Goal: Task Accomplishment & Management: Use online tool/utility

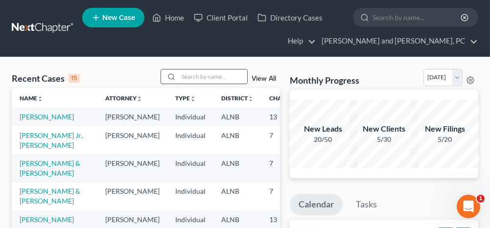
click at [206, 79] on input "search" at bounding box center [213, 77] width 69 height 14
type input "[PERSON_NAME]"
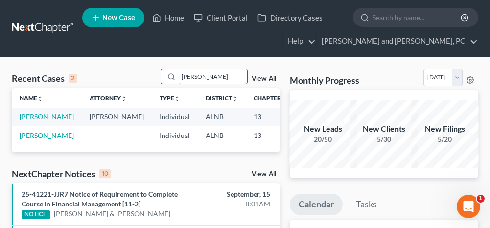
drag, startPoint x: 196, startPoint y: 77, endPoint x: 185, endPoint y: 75, distance: 11.4
click at [185, 75] on input "[PERSON_NAME]" at bounding box center [213, 77] width 69 height 14
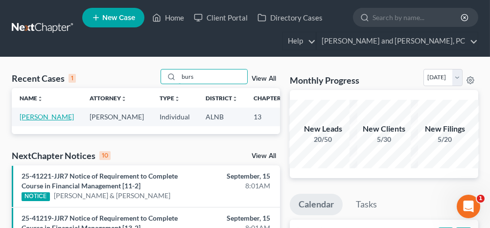
type input "burs"
click at [34, 117] on link "[PERSON_NAME]" at bounding box center [47, 117] width 54 height 8
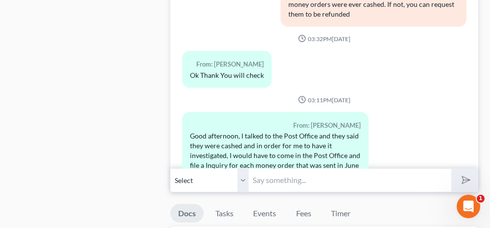
scroll to position [1077, 0]
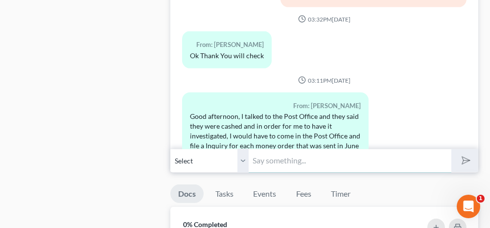
click at [297, 158] on input "text" at bounding box center [350, 161] width 202 height 24
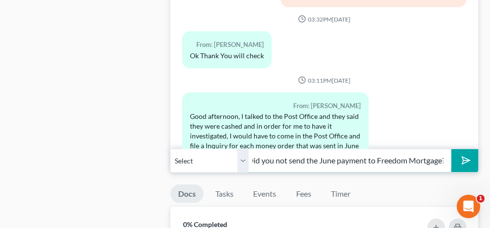
scroll to position [0, 8]
type input "Did you not send the June payment to Freedom Mortgage?"
click at [465, 157] on icon "submit" at bounding box center [464, 161] width 14 height 14
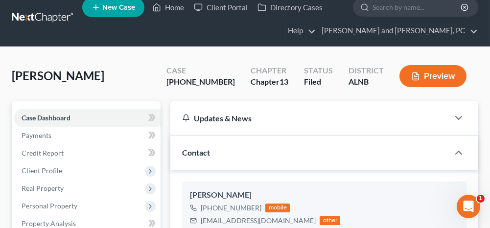
scroll to position [0, 0]
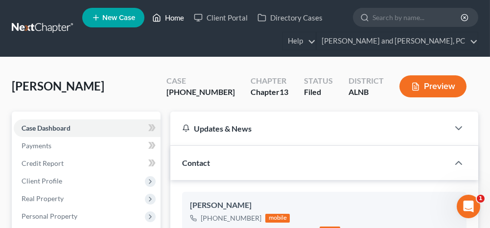
click at [170, 16] on link "Home" at bounding box center [168, 18] width 42 height 18
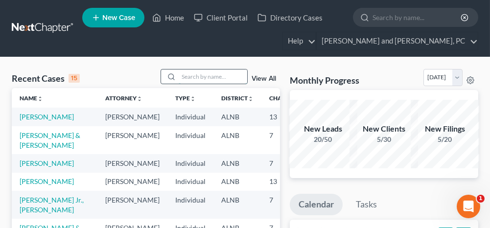
click at [213, 74] on input "search" at bounding box center [213, 77] width 69 height 14
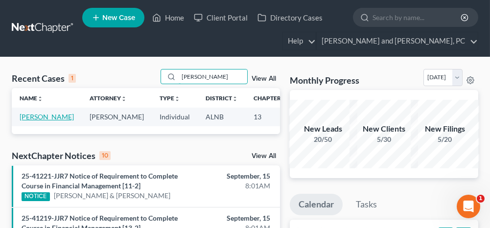
type input "[PERSON_NAME]"
click at [36, 117] on link "[PERSON_NAME]" at bounding box center [47, 117] width 54 height 8
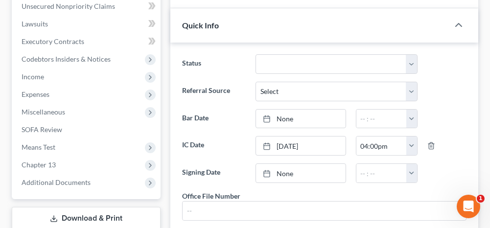
scroll to position [294, 0]
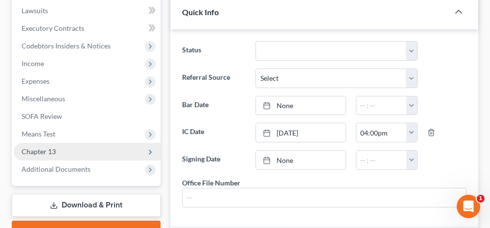
click at [107, 153] on span "Chapter 13" at bounding box center [87, 152] width 147 height 18
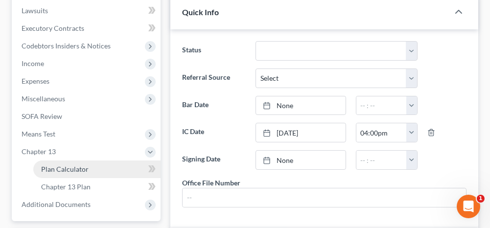
click at [101, 173] on link "Plan Calculator" at bounding box center [96, 170] width 127 height 18
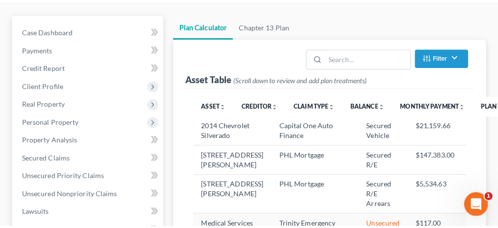
scroll to position [147, 0]
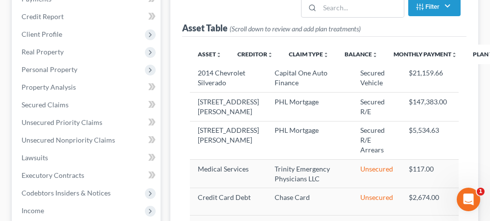
select select "59"
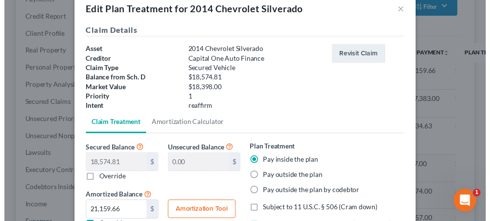
scroll to position [0, 0]
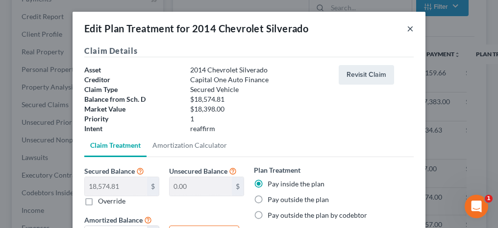
click at [406, 28] on button "×" at bounding box center [409, 29] width 7 height 12
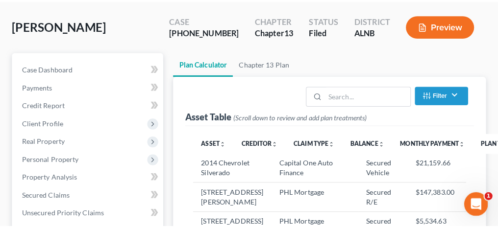
scroll to position [49, 0]
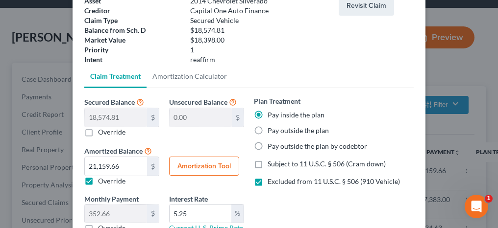
scroll to position [98, 0]
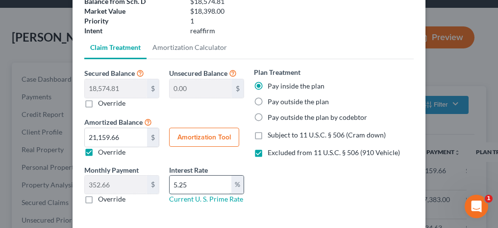
click at [202, 188] on input "5.25" at bounding box center [200, 185] width 62 height 19
type input "5"
type input "8.5"
click at [202, 48] on link "Amortization Calculator" at bounding box center [189, 48] width 86 height 24
type input "18,574.81"
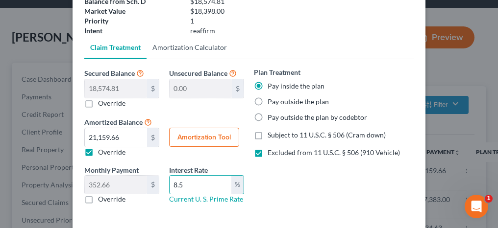
type input "8.5"
type input "60"
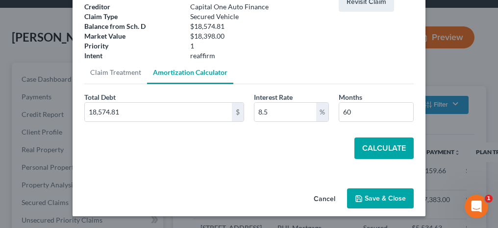
scroll to position [72, 0]
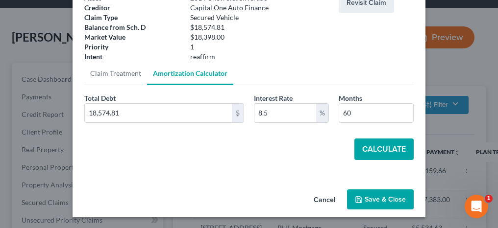
click at [371, 149] on button "Calculate" at bounding box center [383, 150] width 59 height 22
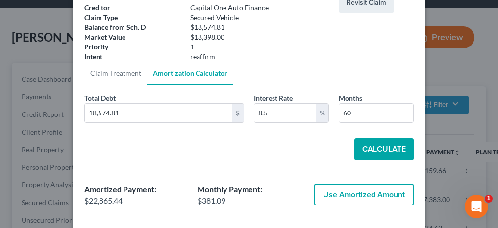
click at [358, 201] on button "Use Amortized Amount" at bounding box center [363, 195] width 99 height 22
type input "22,865.44"
type input "381.09"
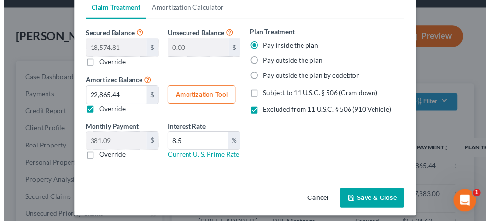
scroll to position [142, 0]
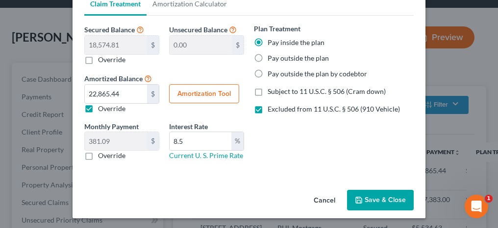
click at [376, 198] on button "Save & Close" at bounding box center [380, 200] width 67 height 21
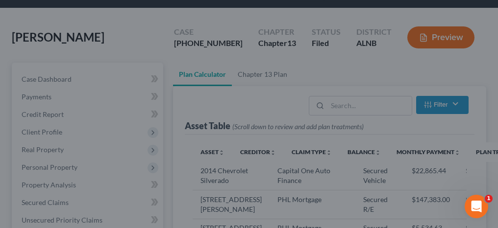
select select "59"
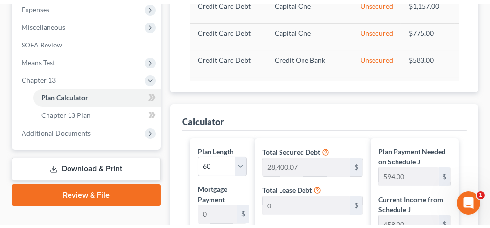
scroll to position [343, 0]
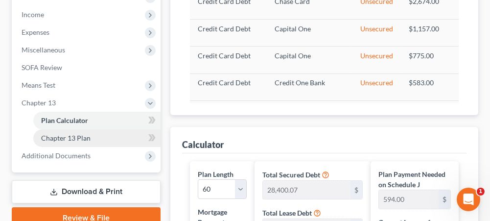
click at [105, 139] on link "Chapter 13 Plan" at bounding box center [96, 138] width 127 height 18
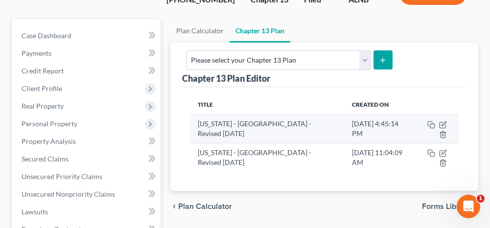
scroll to position [98, 0]
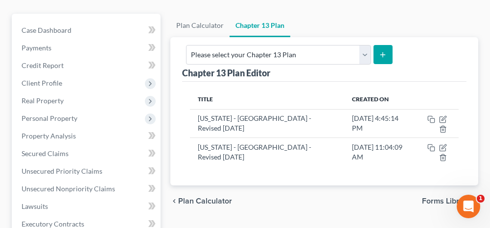
click at [183, 197] on span "Plan Calculator" at bounding box center [205, 201] width 54 height 8
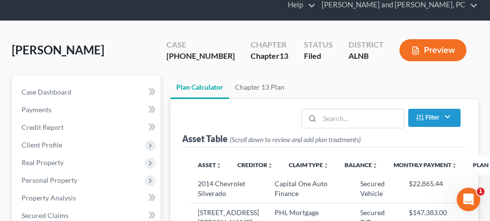
scroll to position [49, 0]
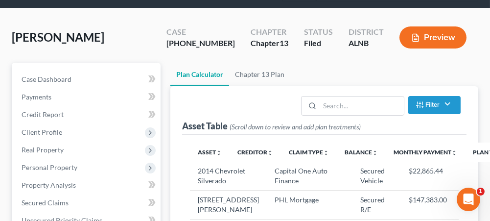
select select "59"
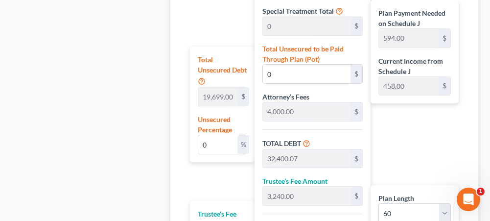
scroll to position [735, 0]
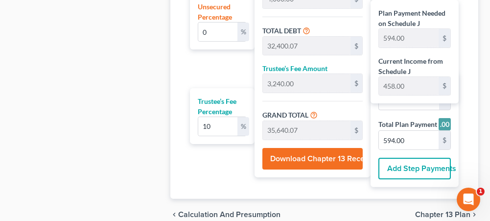
click at [424, 211] on span "Chapter 13 Plan" at bounding box center [442, 215] width 55 height 8
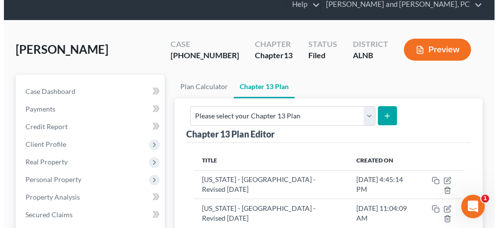
scroll to position [49, 0]
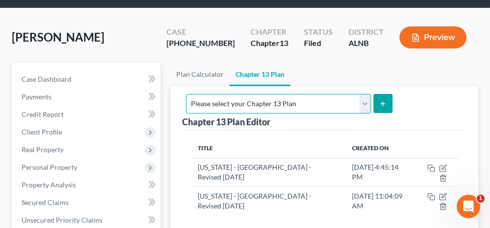
click at [352, 105] on select "Please select your Chapter 13 Plan [US_STATE] - [GEOGRAPHIC_DATA] - Revised [DA…" at bounding box center [278, 104] width 185 height 20
select select "0"
click at [287, 94] on select "Please select your Chapter 13 Plan [US_STATE] - [GEOGRAPHIC_DATA] - Revised [DA…" at bounding box center [278, 104] width 185 height 20
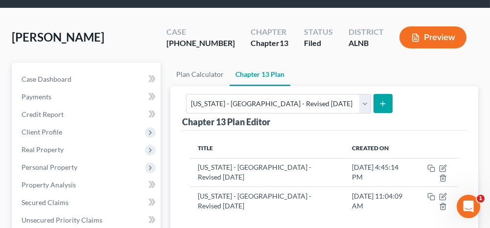
click at [387, 105] on icon "submit" at bounding box center [383, 104] width 8 height 8
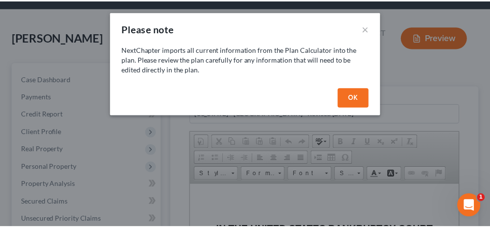
scroll to position [0, 0]
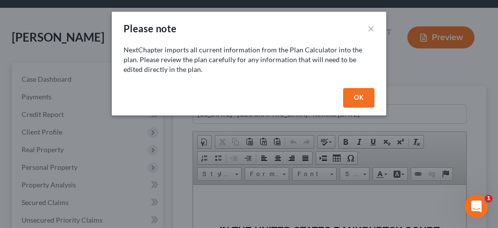
click at [350, 95] on button "OK" at bounding box center [358, 98] width 31 height 20
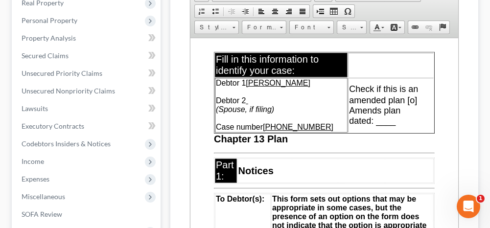
scroll to position [98, 0]
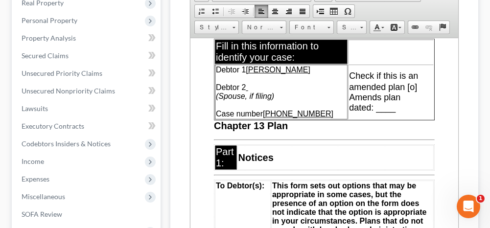
click at [394, 92] on span "Check if this is an amended plan [o]" at bounding box center [383, 81] width 69 height 21
click at [359, 112] on span "Amends plan dated: ____" at bounding box center [374, 102] width 51 height 20
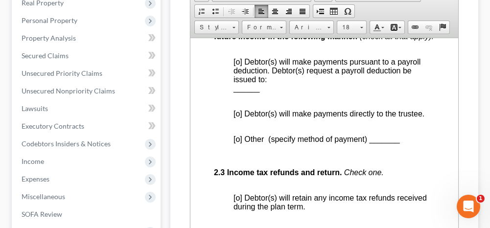
scroll to position [930, 0]
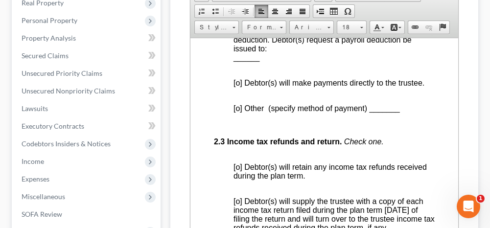
click at [238, 87] on span "[o] Debtor(s) will make payments directly to the trustee." at bounding box center [329, 82] width 191 height 8
click at [239, 180] on span "[o] Debtor(s) will retain any income tax refunds received during the plan term." at bounding box center [330, 171] width 193 height 17
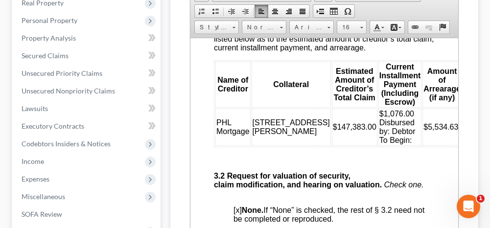
scroll to position [1714, 0]
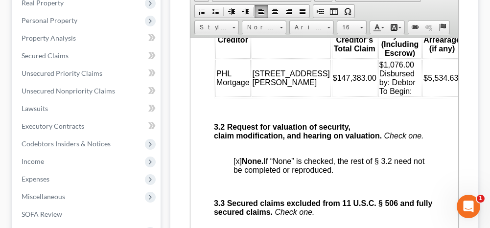
click at [379, 96] on td "$1,076.00 Disbursed by: Debtor To Begin:" at bounding box center [400, 77] width 43 height 37
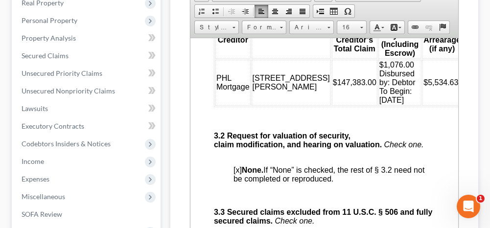
click at [463, 105] on td at bounding box center [482, 82] width 39 height 46
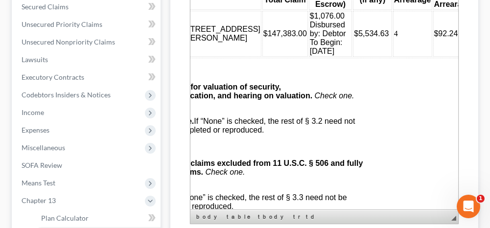
scroll to position [1714, 72]
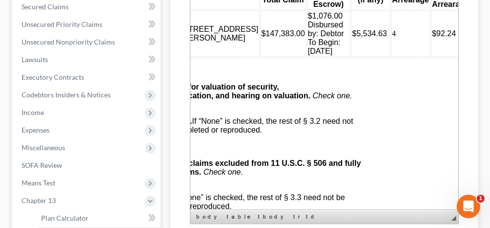
click at [471, 57] on td at bounding box center [488, 34] width 35 height 46
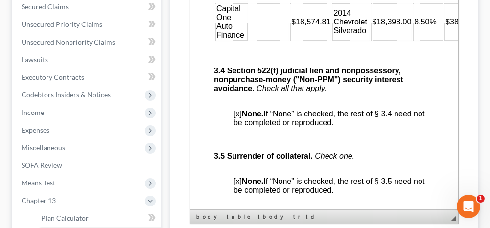
scroll to position [2204, 0]
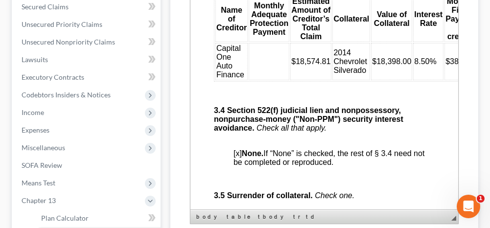
click at [261, 80] on td at bounding box center [269, 61] width 41 height 37
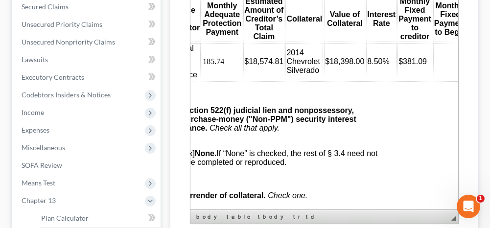
scroll to position [2204, 49]
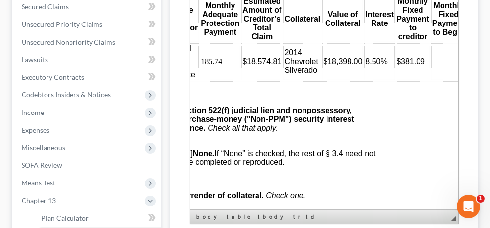
click at [431, 80] on td at bounding box center [448, 61] width 35 height 37
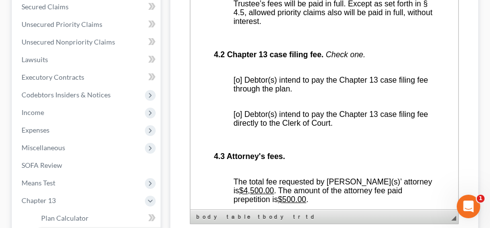
scroll to position [2547, 0]
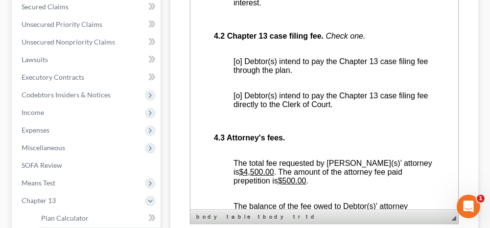
click at [236, 74] on span "[o] Debtor(s) intend to pay the Chapter 13 case filing fee through the plan." at bounding box center [331, 65] width 195 height 17
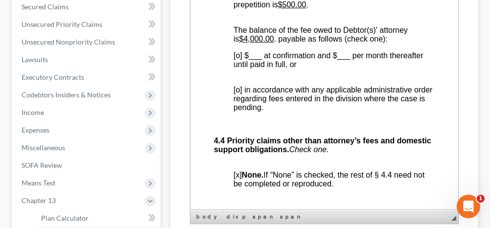
scroll to position [2743, 0]
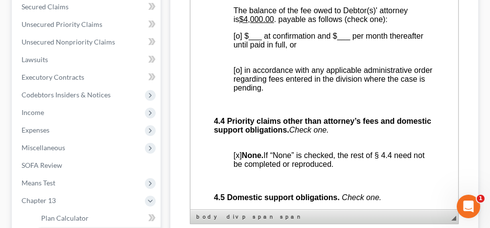
click at [237, 92] on span "[o] in accordance with any applicable administrative order regarding fees enter…" at bounding box center [333, 79] width 199 height 26
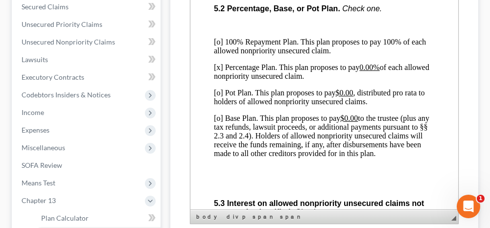
scroll to position [3134, 0]
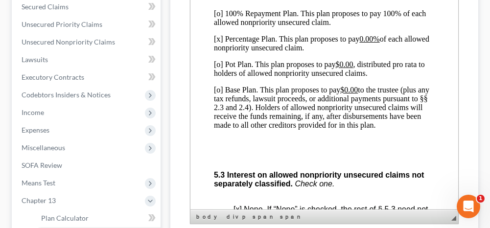
click at [219, 52] on p "[x] Percentage Plan. This plan proposes to pay 0.00% of each allowed nonpriorit…" at bounding box center [324, 44] width 221 height 18
click at [219, 130] on p "[o] Base Plan. This plan proposes to pay $0.00 to the trustee (plus any tax ref…" at bounding box center [324, 108] width 221 height 44
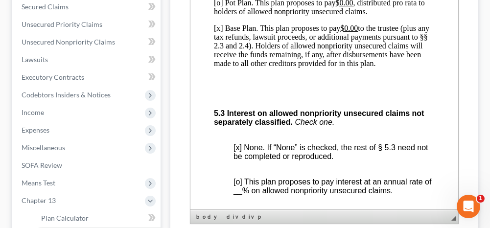
scroll to position [3183, 0]
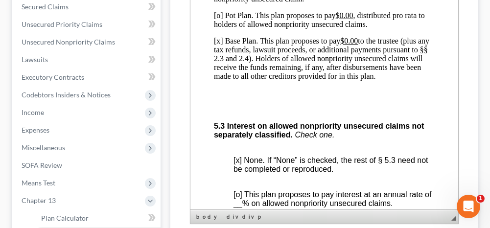
click at [347, 45] on u "$0.00" at bounding box center [349, 41] width 18 height 8
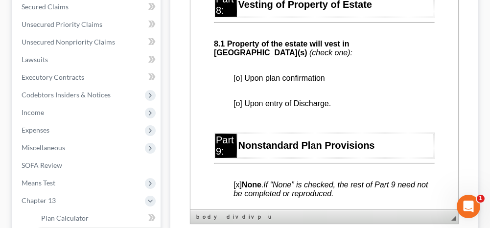
scroll to position [3918, 0]
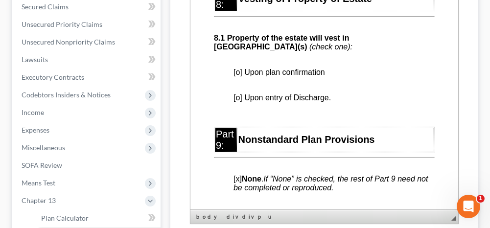
click at [238, 76] on span "[o] Upon plan confirmation" at bounding box center [280, 72] width 92 height 8
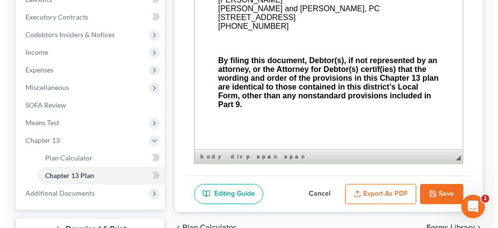
scroll to position [343, 0]
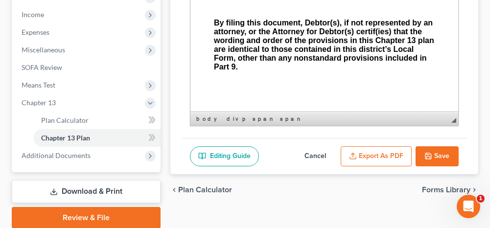
click at [390, 155] on button "Export as PDF" at bounding box center [376, 156] width 71 height 21
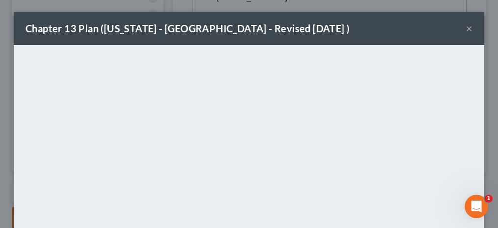
click at [465, 28] on button "×" at bounding box center [468, 29] width 7 height 12
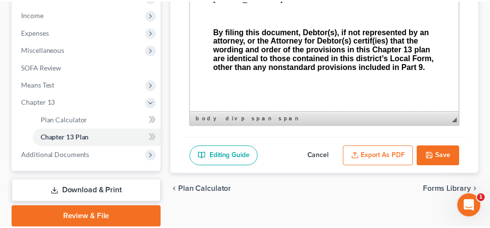
scroll to position [4337, 0]
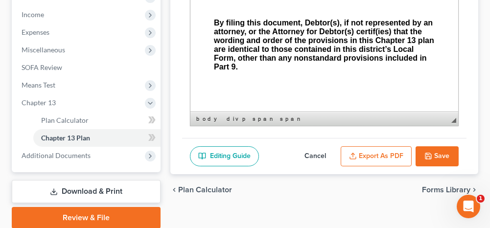
click at [427, 156] on button "Save" at bounding box center [437, 156] width 43 height 21
select select "0"
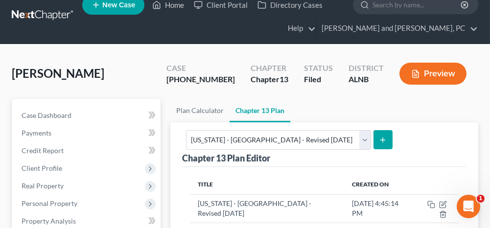
scroll to position [0, 0]
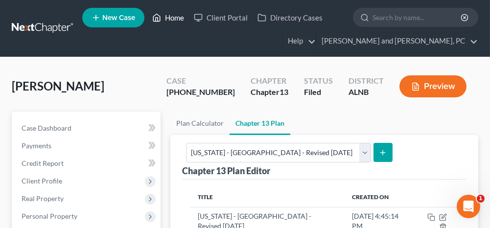
click at [177, 18] on link "Home" at bounding box center [168, 18] width 42 height 18
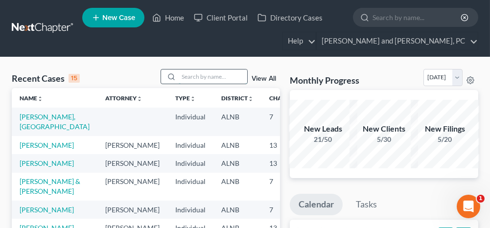
click at [194, 72] on input "search" at bounding box center [213, 77] width 69 height 14
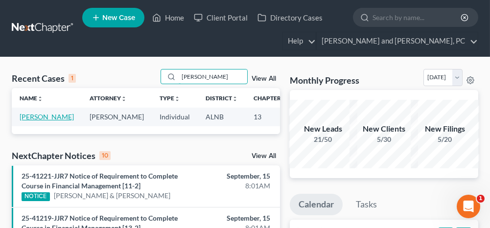
type input "[PERSON_NAME]"
click at [26, 118] on link "[PERSON_NAME]" at bounding box center [47, 117] width 54 height 8
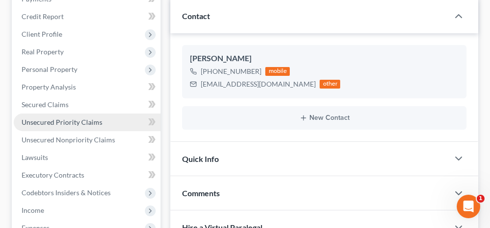
scroll to position [4360, 0]
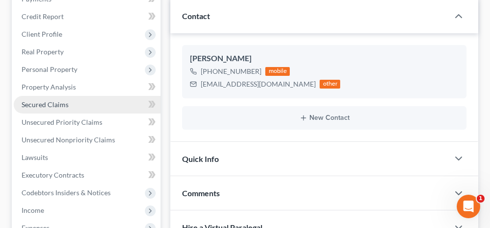
click at [61, 100] on span "Secured Claims" at bounding box center [45, 104] width 47 height 8
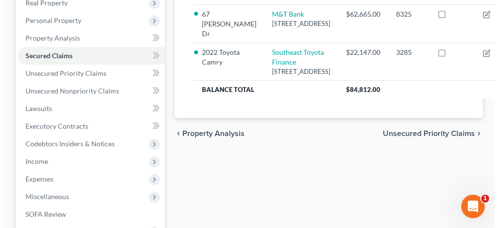
scroll to position [147, 0]
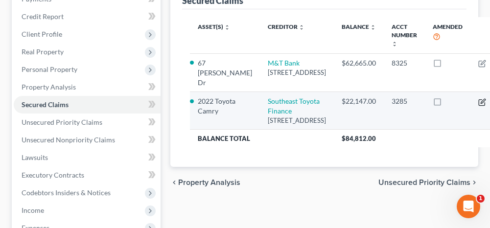
click at [481, 103] on icon "button" at bounding box center [483, 101] width 4 height 4
select select "44"
select select "0"
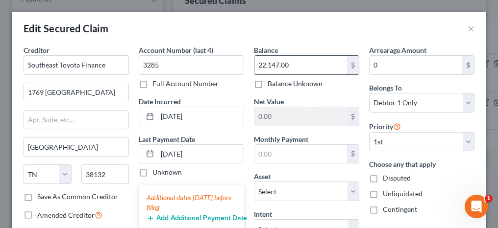
click at [292, 68] on input "22,147.00" at bounding box center [300, 65] width 93 height 19
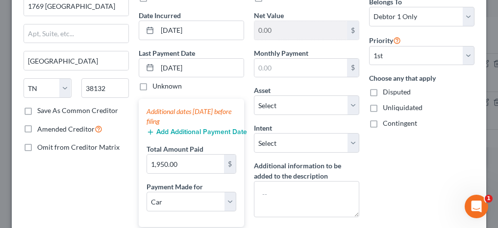
scroll to position [83, 0]
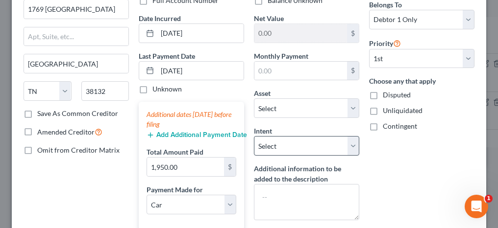
type input "20,955.48"
click at [296, 139] on select "Select Surrender Redeem Reaffirm Avoid Other" at bounding box center [306, 146] width 105 height 20
select select "2"
click at [254, 136] on select "Select Surrender Redeem Reaffirm Avoid Other" at bounding box center [306, 146] width 105 height 20
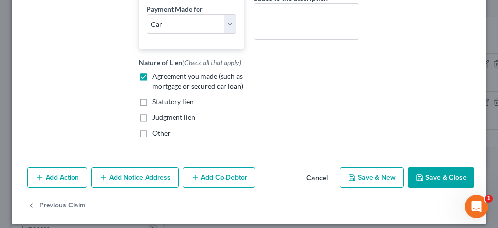
scroll to position [279, 0]
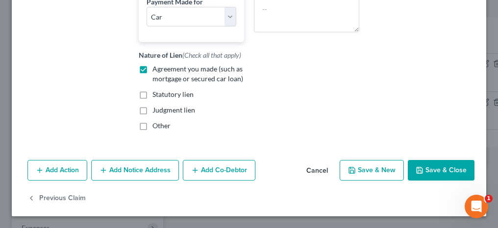
click at [437, 167] on button "Save & Close" at bounding box center [440, 170] width 67 height 21
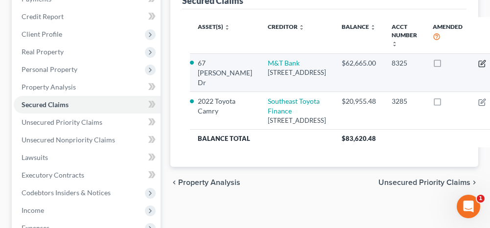
click at [481, 60] on icon "button" at bounding box center [483, 62] width 4 height 4
select select "35"
select select "3"
select select "0"
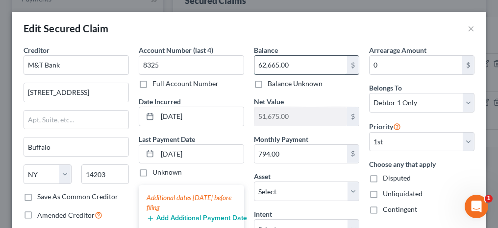
click at [294, 62] on input "62,665.00" at bounding box center [300, 65] width 93 height 19
type input "61,718.58"
click at [383, 66] on input "0" at bounding box center [415, 65] width 93 height 19
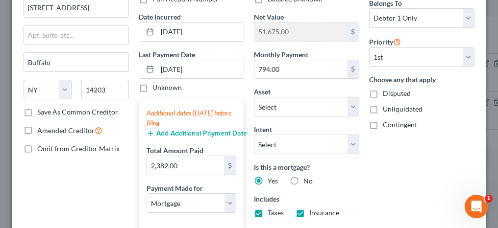
scroll to position [98, 0]
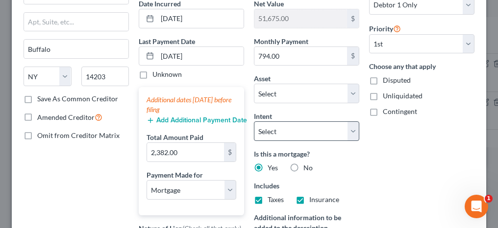
type input "834.22"
drag, startPoint x: 309, startPoint y: 128, endPoint x: 304, endPoint y: 133, distance: 6.6
click at [309, 128] on select "Select Surrender Redeem Reaffirm Avoid Other" at bounding box center [306, 131] width 105 height 20
select select "2"
click at [254, 121] on select "Select Surrender Redeem Reaffirm Avoid Other" at bounding box center [306, 131] width 105 height 20
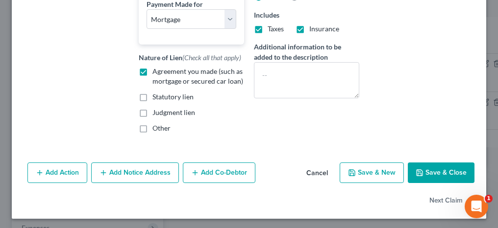
scroll to position [279, 0]
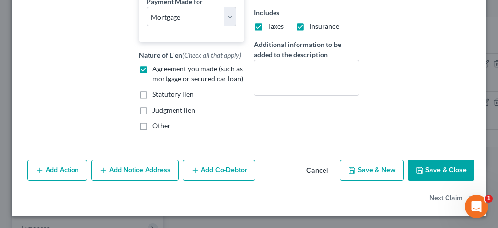
click at [435, 172] on button "Save & Close" at bounding box center [440, 170] width 67 height 21
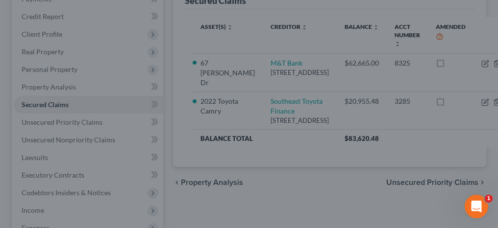
type input "52,621.42"
select select "3"
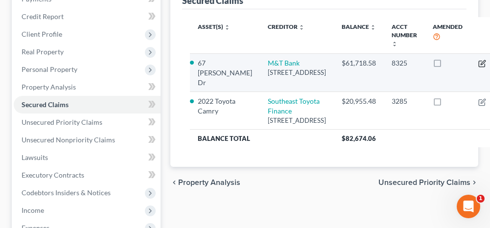
click at [478, 64] on icon "button" at bounding box center [482, 64] width 8 height 8
select select "35"
select select "3"
select select "2"
select select "0"
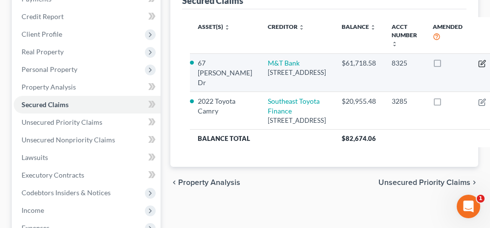
select select "0"
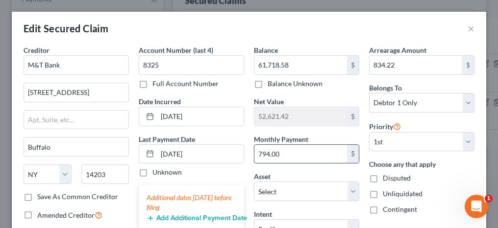
click at [288, 157] on input "794.00" at bounding box center [300, 154] width 93 height 19
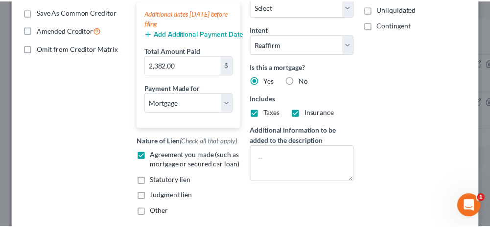
scroll to position [245, 0]
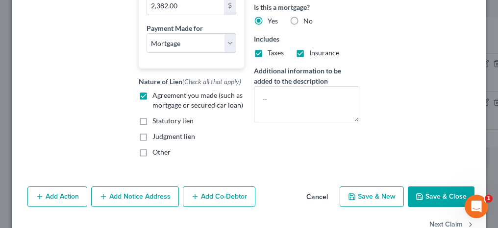
type input "654.07"
click at [426, 201] on button "Save & Close" at bounding box center [440, 197] width 67 height 21
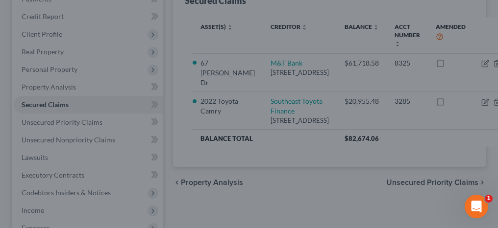
select select "3"
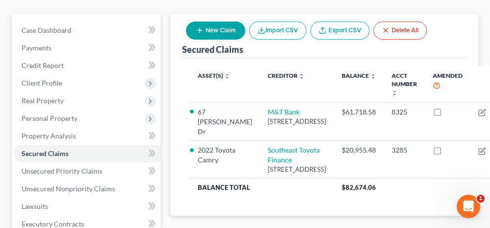
scroll to position [147, 0]
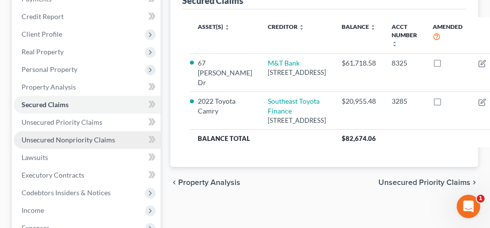
click at [59, 137] on span "Unsecured Nonpriority Claims" at bounding box center [69, 140] width 94 height 8
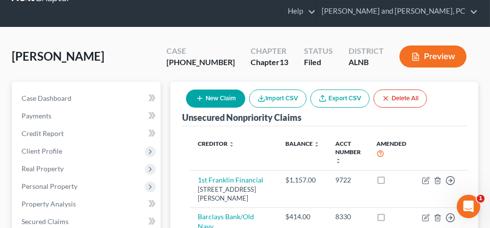
scroll to position [49, 0]
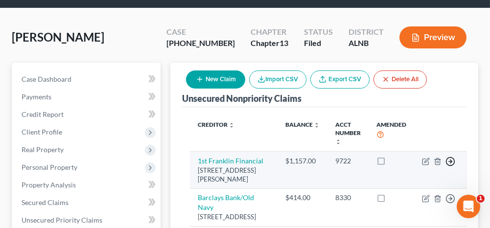
click at [446, 159] on icon "button" at bounding box center [451, 162] width 10 height 10
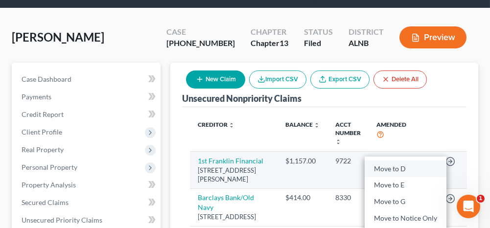
click at [397, 170] on link "Move to D" at bounding box center [406, 169] width 82 height 17
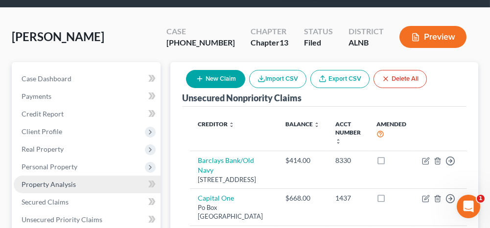
scroll to position [98, 0]
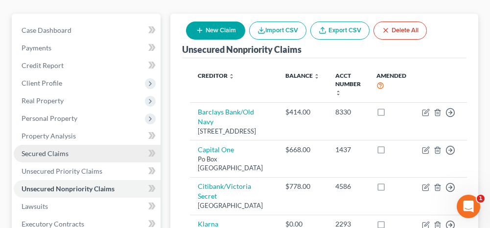
click at [59, 152] on span "Secured Claims" at bounding box center [45, 153] width 47 height 8
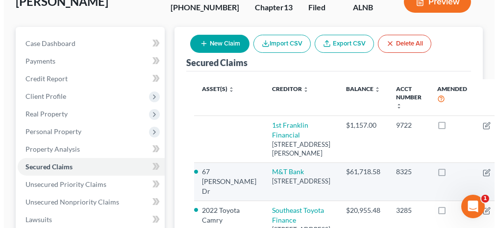
scroll to position [98, 0]
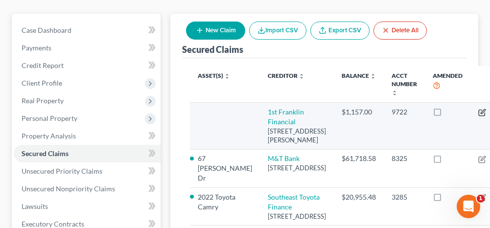
click at [478, 113] on icon "button" at bounding box center [482, 113] width 8 height 8
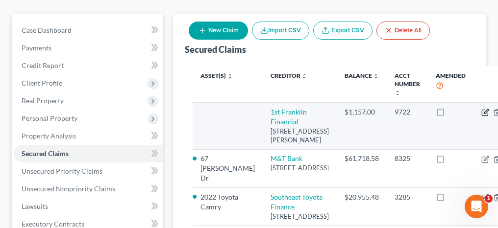
select select "0"
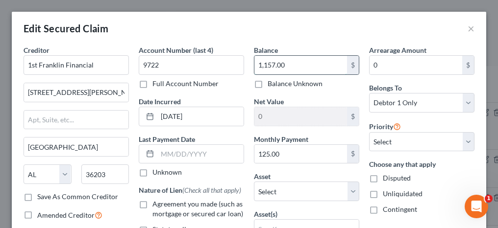
click at [288, 64] on input "1,157.00" at bounding box center [300, 65] width 93 height 19
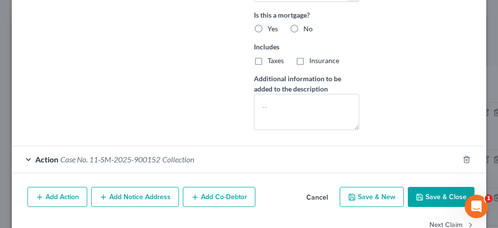
scroll to position [377, 0]
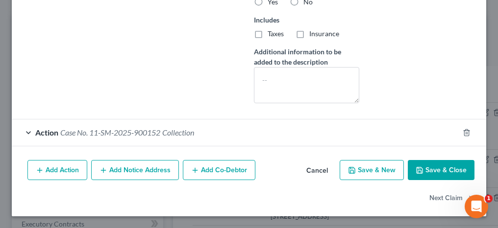
type input "1,275.95"
click at [449, 180] on div "Add Action Add Notice Address Add Co-Debtor Cancel Save & New Save & Close" at bounding box center [249, 172] width 474 height 32
click at [444, 176] on button "Save & Close" at bounding box center [440, 170] width 67 height 21
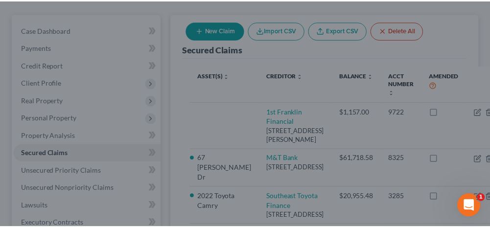
scroll to position [260, 0]
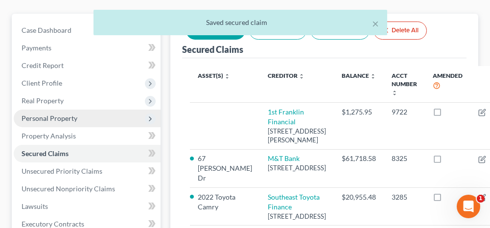
click at [68, 120] on span "Personal Property" at bounding box center [50, 118] width 56 height 8
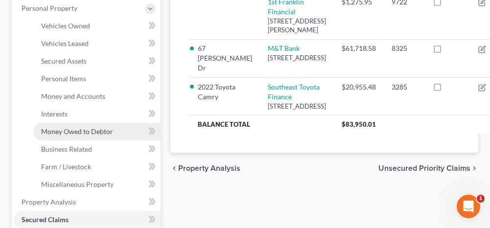
scroll to position [196, 0]
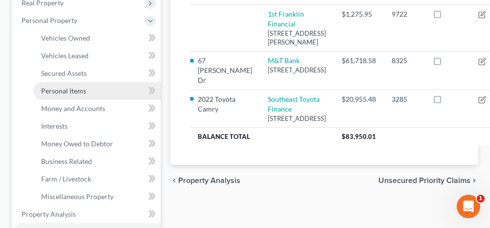
click at [84, 91] on span "Personal Items" at bounding box center [63, 91] width 45 height 8
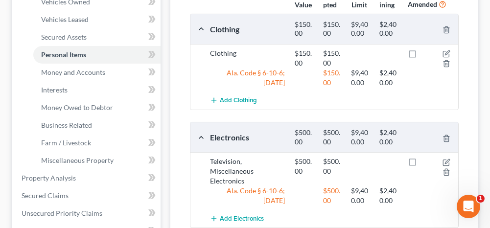
scroll to position [245, 0]
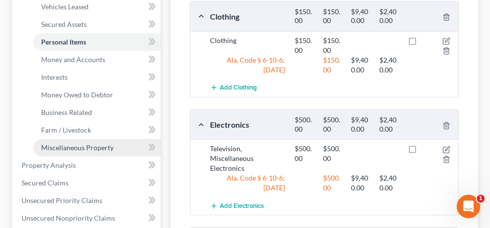
click at [80, 145] on span "Miscellaneous Property" at bounding box center [77, 147] width 72 height 8
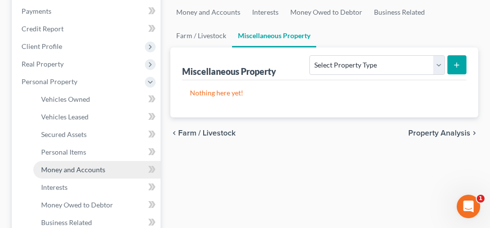
scroll to position [147, 0]
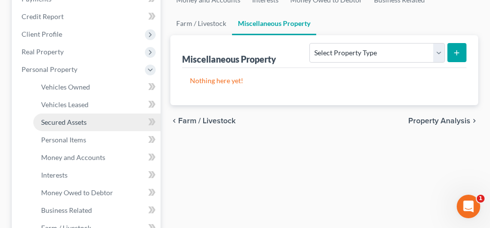
click at [73, 119] on span "Secured Assets" at bounding box center [64, 122] width 46 height 8
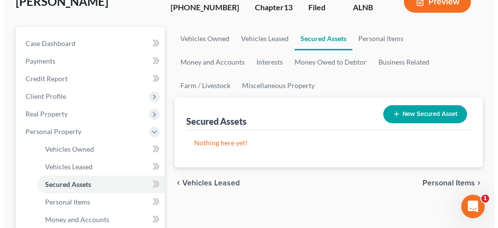
scroll to position [98, 0]
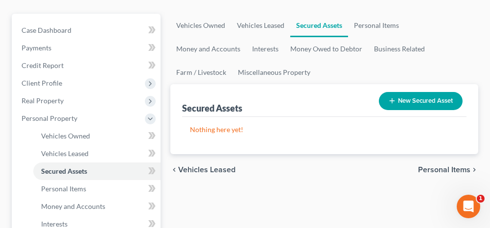
click at [414, 97] on button "New Secured Asset" at bounding box center [421, 101] width 84 height 18
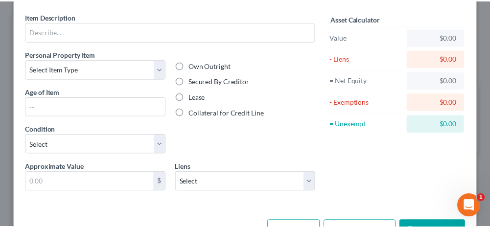
scroll to position [0, 0]
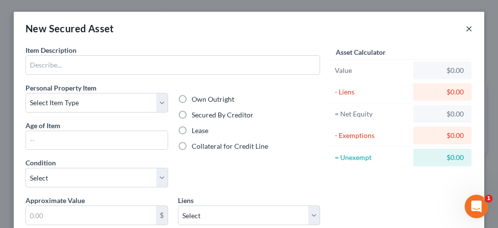
click at [465, 31] on button "×" at bounding box center [468, 29] width 7 height 12
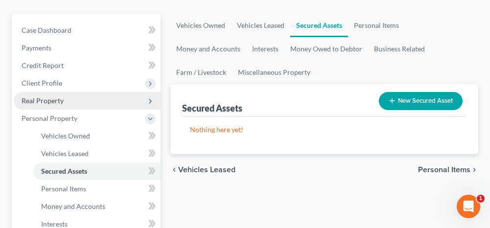
click at [60, 103] on span "Real Property" at bounding box center [43, 100] width 42 height 8
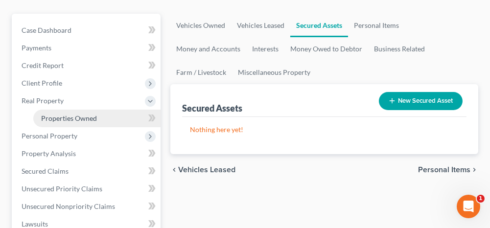
click at [67, 118] on span "Properties Owned" at bounding box center [69, 118] width 56 height 8
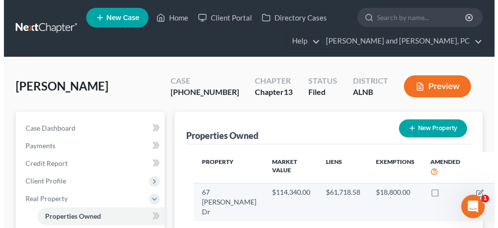
scroll to position [49, 0]
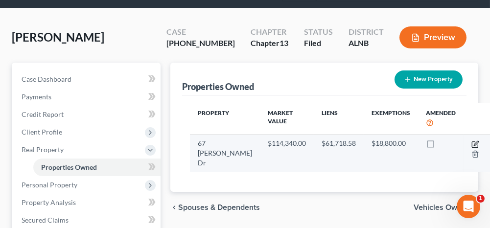
click at [472, 142] on icon "button" at bounding box center [476, 145] width 8 height 8
select select "0"
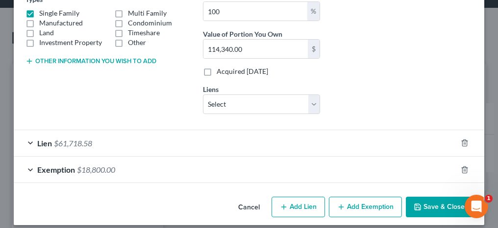
scroll to position [186, 0]
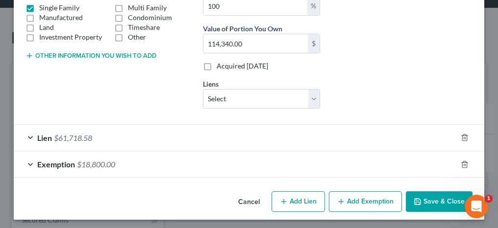
click at [291, 196] on button "Add Lien" at bounding box center [297, 201] width 53 height 21
select select "0"
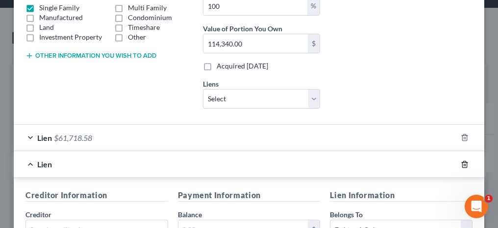
click at [462, 162] on icon "button" at bounding box center [464, 165] width 8 height 8
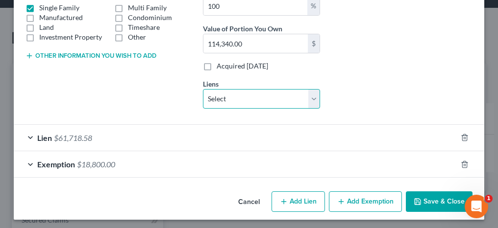
click at [277, 91] on select "Select 1st Franklin Financial - $1,275.95" at bounding box center [261, 99] width 117 height 20
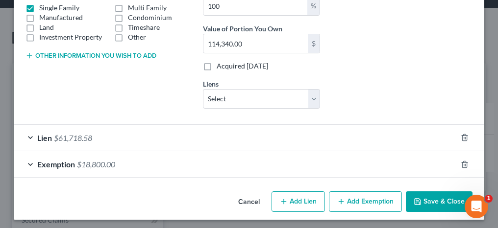
select select "0"
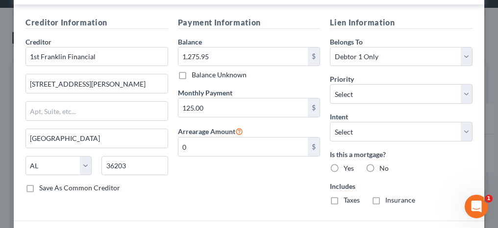
scroll to position [322, 0]
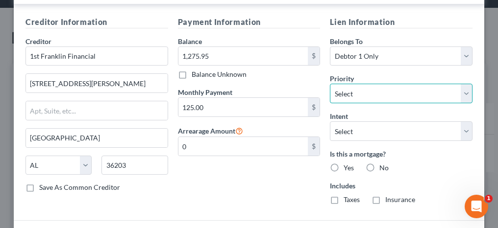
click at [355, 91] on select "Select 1st 2nd 3rd 4th 5th 6th 7th 8th 9th 10th 11th 12th 13th 14th 15th 16th 1…" at bounding box center [401, 94] width 143 height 20
select select "1"
click at [330, 84] on select "Select 1st 2nd 3rd 4th 5th 6th 7th 8th 9th 10th 11th 12th 13th 14th 15th 16th 1…" at bounding box center [401, 94] width 143 height 20
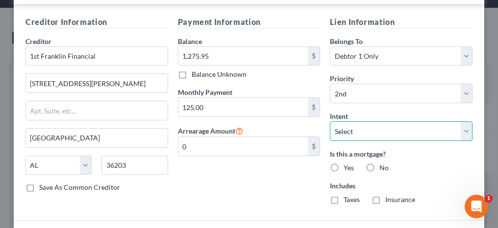
click at [349, 133] on select "Select Surrender Redeem Reaffirm Avoid Other" at bounding box center [401, 131] width 143 height 20
select select "2"
click at [330, 121] on select "Select Surrender Redeem Reaffirm Avoid Other" at bounding box center [401, 131] width 143 height 20
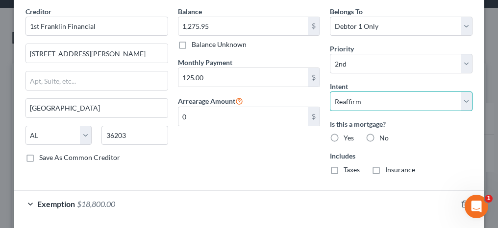
scroll to position [370, 0]
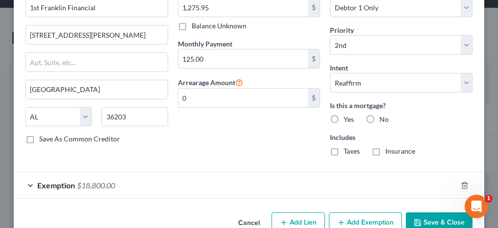
click at [379, 116] on label "No" at bounding box center [383, 120] width 9 height 10
click at [383, 116] on input "No" at bounding box center [386, 118] width 6 height 6
radio input "true"
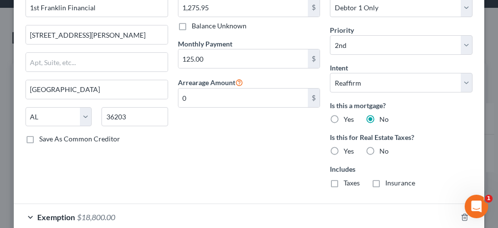
click at [379, 146] on label "No" at bounding box center [383, 151] width 9 height 10
click at [383, 146] on input "No" at bounding box center [386, 149] width 6 height 6
radio input "true"
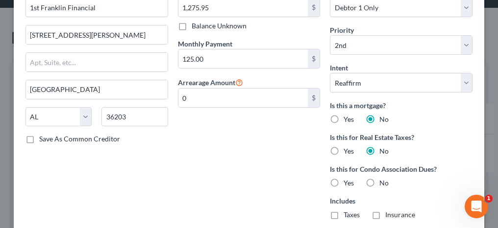
click at [379, 178] on label "No" at bounding box center [383, 183] width 9 height 10
click at [383, 178] on input "No" at bounding box center [386, 181] width 6 height 6
radio input "true"
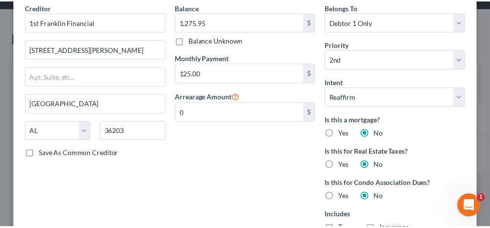
scroll to position [453, 0]
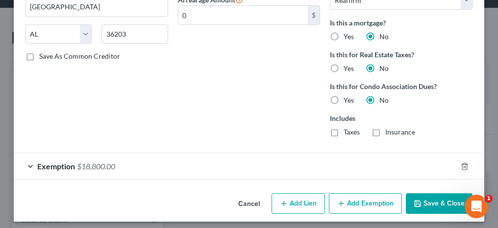
click at [434, 197] on button "Save & Close" at bounding box center [439, 203] width 67 height 21
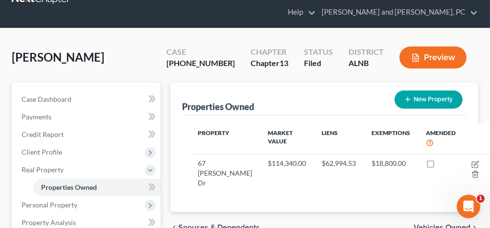
scroll to position [49, 0]
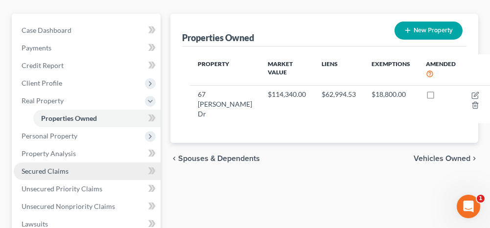
click at [65, 171] on span "Secured Claims" at bounding box center [45, 171] width 47 height 8
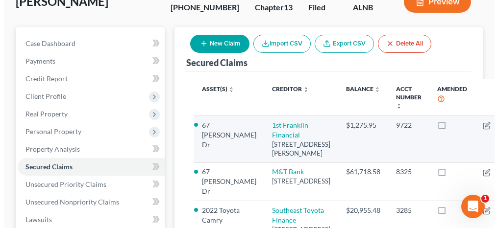
scroll to position [98, 0]
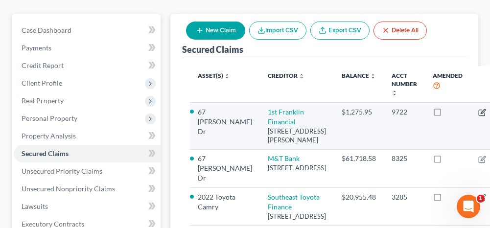
click at [481, 111] on icon "button" at bounding box center [483, 111] width 4 height 4
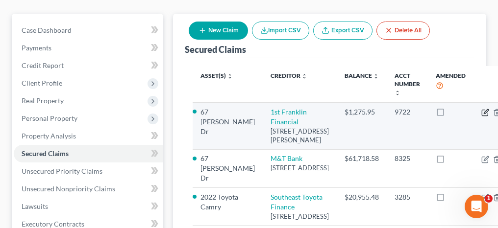
select select "0"
select select "2"
select select "0"
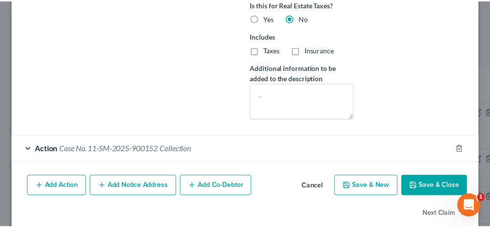
scroll to position [292, 0]
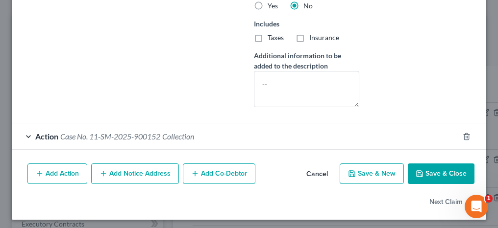
click at [432, 171] on button "Save & Close" at bounding box center [440, 174] width 67 height 21
select select "1"
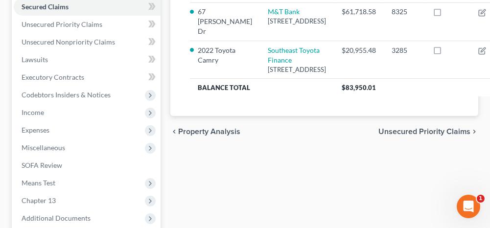
scroll to position [294, 0]
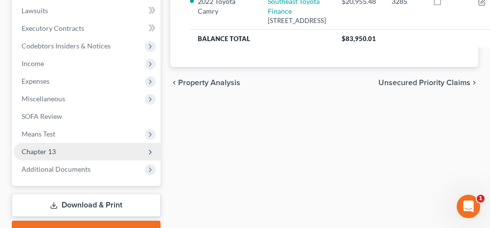
click at [118, 152] on span "Chapter 13" at bounding box center [87, 152] width 147 height 18
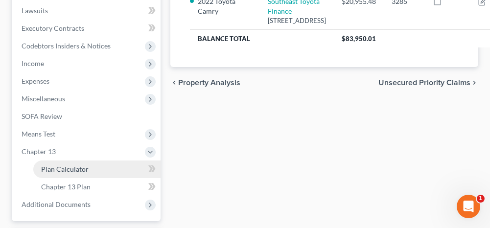
click at [114, 164] on link "Plan Calculator" at bounding box center [96, 170] width 127 height 18
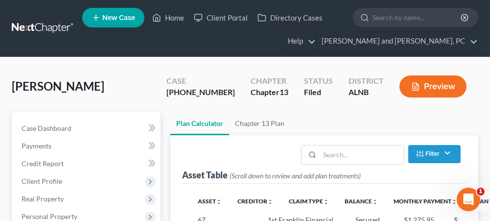
select select "59"
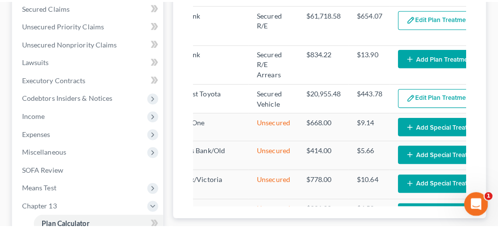
scroll to position [0, 104]
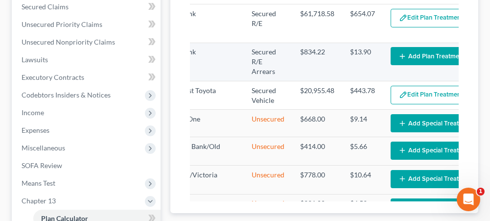
click at [391, 47] on button "Add Plan Treatment" at bounding box center [432, 56] width 82 height 18
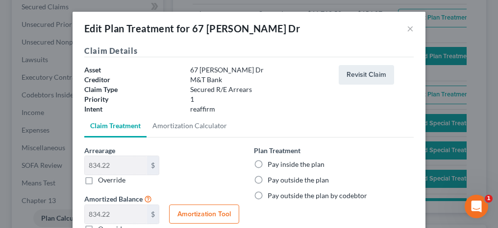
scroll to position [49, 0]
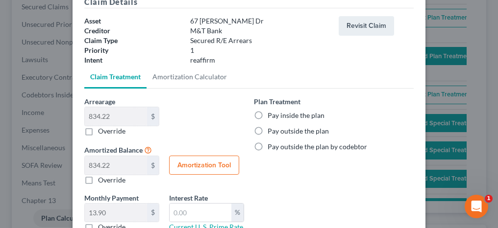
click at [267, 113] on label "Pay inside the plan" at bounding box center [295, 116] width 57 height 10
click at [271, 113] on input "Pay inside the plan" at bounding box center [274, 114] width 6 height 6
radio input "true"
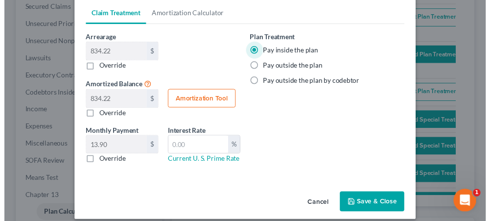
scroll to position [120, 0]
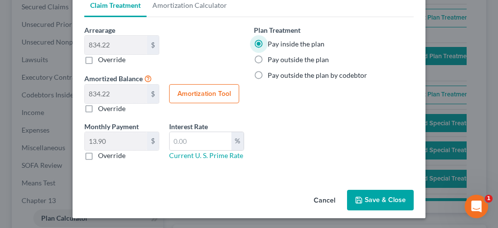
click at [379, 195] on button "Save & Close" at bounding box center [380, 200] width 67 height 21
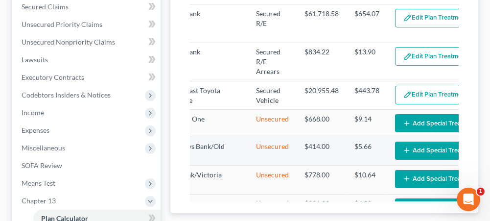
select select "59"
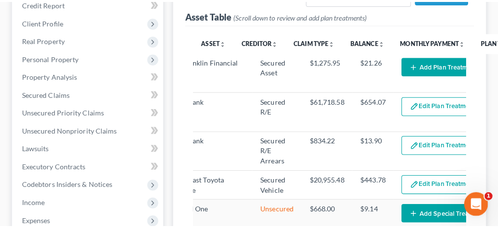
scroll to position [147, 0]
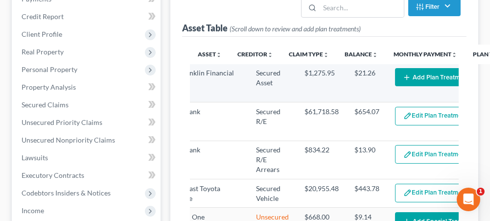
click at [395, 76] on button "Add Plan Treatment" at bounding box center [436, 77] width 82 height 18
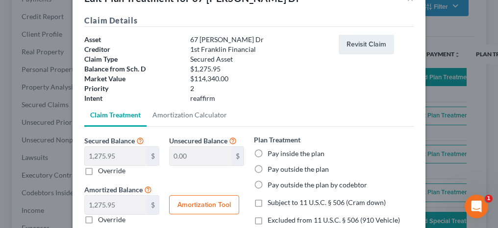
scroll to position [49, 0]
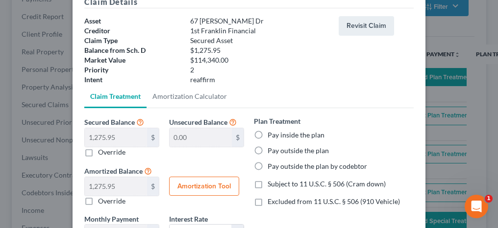
click at [267, 134] on label "Pay inside the plan" at bounding box center [295, 135] width 57 height 10
click at [271, 134] on input "Pay inside the plan" at bounding box center [274, 133] width 6 height 6
radio input "true"
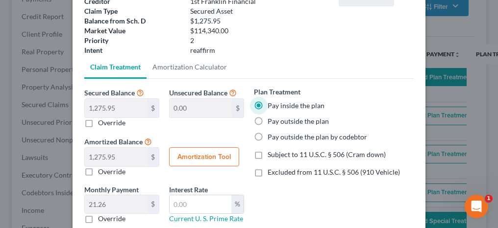
scroll to position [98, 0]
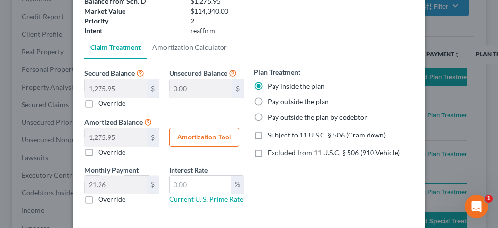
click at [267, 152] on label "Excluded from 11 U.S.C. § 506 (910 Vehicle)" at bounding box center [333, 153] width 132 height 10
click at [271, 152] on input "Excluded from 11 U.S.C. § 506 (910 Vehicle)" at bounding box center [274, 151] width 6 height 6
checkbox input "true"
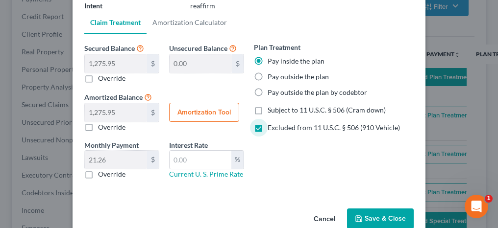
scroll to position [142, 0]
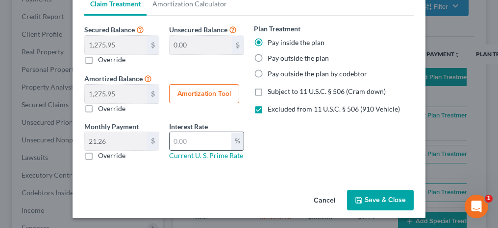
click at [191, 138] on input "text" at bounding box center [200, 141] width 62 height 19
type input "5.25"
click at [218, 2] on link "Amortization Calculator" at bounding box center [189, 4] width 86 height 24
type input "1,275.95"
type input "5.25"
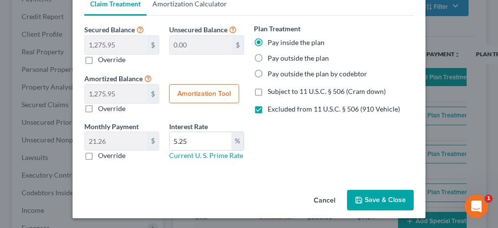
type input "60"
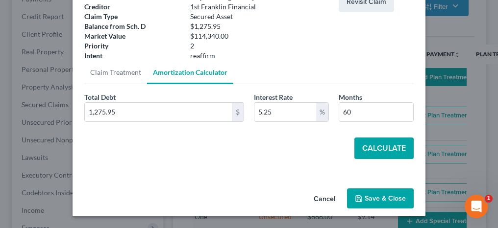
scroll to position [72, 0]
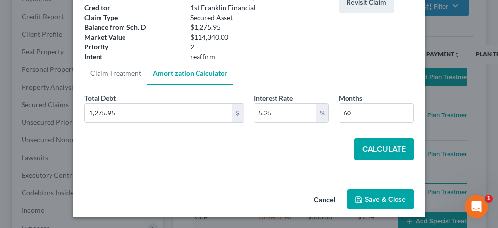
click at [367, 144] on button "Calculate" at bounding box center [383, 150] width 59 height 22
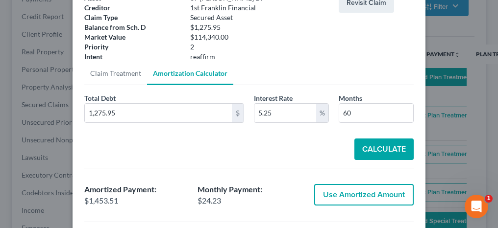
click at [323, 189] on button "Use Amortized Amount" at bounding box center [363, 195] width 99 height 22
type input "1,453.50"
checkbox input "true"
type input "24.22"
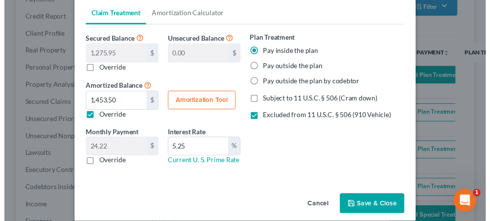
scroll to position [142, 0]
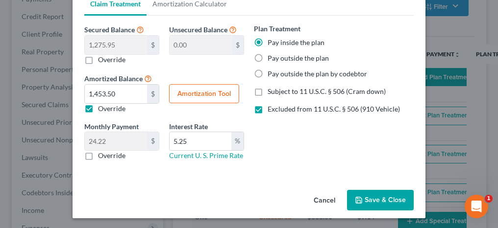
click at [363, 199] on button "Save & Close" at bounding box center [380, 200] width 67 height 21
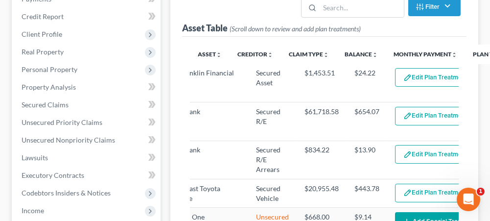
select select "59"
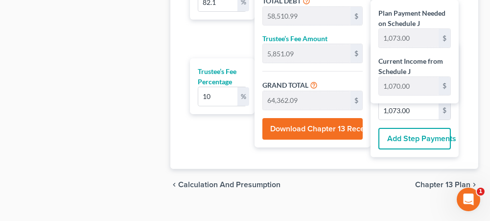
scroll to position [777, 0]
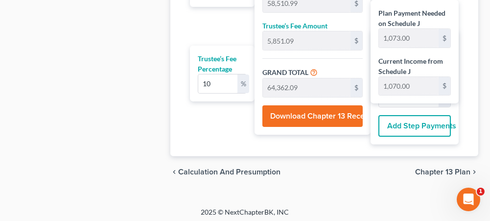
click at [429, 168] on span "Chapter 13 Plan" at bounding box center [442, 172] width 55 height 8
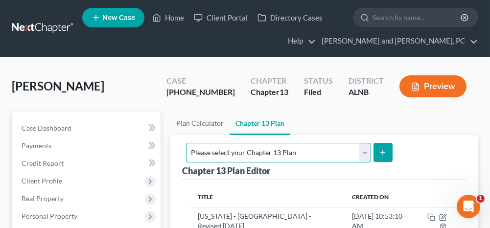
click at [329, 147] on select "Please select your Chapter 13 Plan [US_STATE] - [GEOGRAPHIC_DATA] - Revised [DA…" at bounding box center [278, 153] width 185 height 20
select select "0"
click at [287, 143] on select "Please select your Chapter 13 Plan [US_STATE] - [GEOGRAPHIC_DATA] - Revised [DA…" at bounding box center [278, 153] width 185 height 20
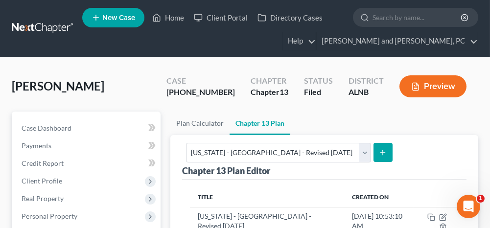
click at [385, 153] on line "submit" at bounding box center [383, 153] width 4 height 0
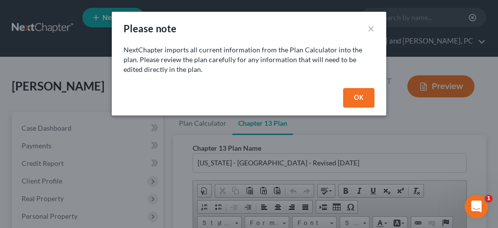
click at [357, 92] on button "OK" at bounding box center [358, 98] width 31 height 20
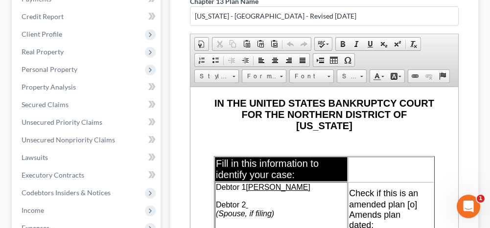
scroll to position [98, 0]
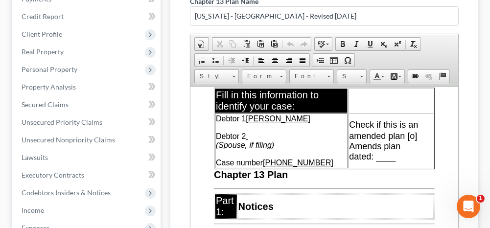
click at [392, 141] on span "Check if this is an amended plan [o]" at bounding box center [383, 129] width 69 height 21
click at [359, 161] on span "Amends plan dated: ____" at bounding box center [374, 151] width 51 height 20
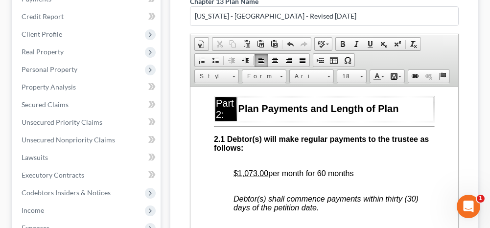
scroll to position [784, 0]
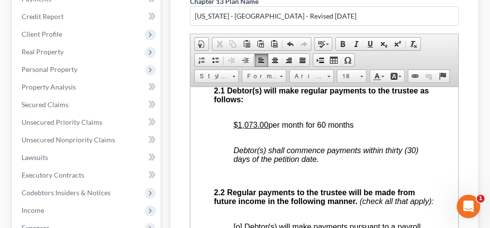
click at [245, 129] on u "$1,073.00" at bounding box center [251, 124] width 35 height 8
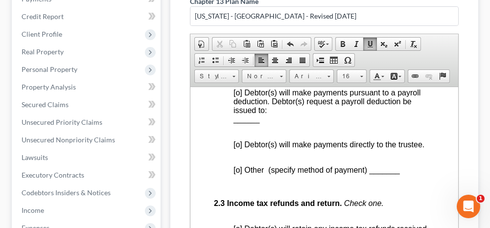
scroll to position [930, 0]
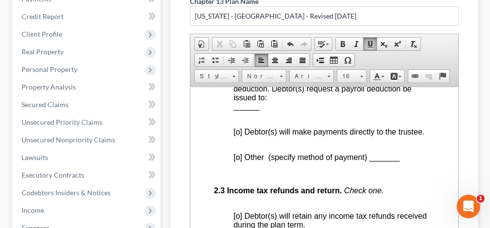
click at [239, 136] on span "[o] Debtor(s) will make payments directly to the trustee." at bounding box center [329, 131] width 191 height 8
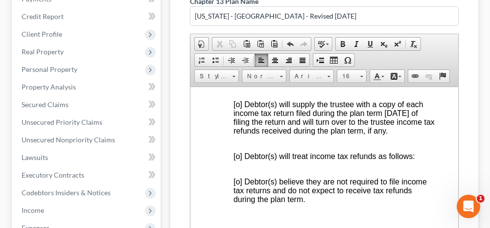
scroll to position [1077, 0]
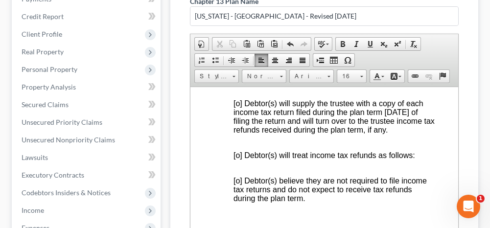
click at [236, 82] on span "[o] Debtor(s) will retain any income tax refunds received during the plan term." at bounding box center [330, 73] width 193 height 17
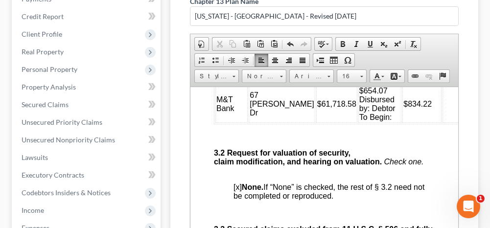
scroll to position [1763, 0]
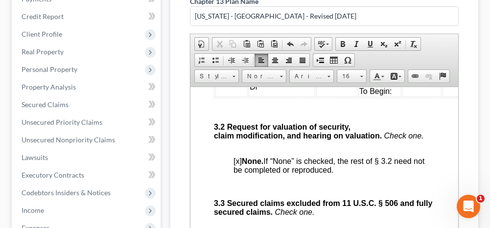
click at [369, 96] on td "$654.07 Disbursed by: Debtor To Begin:" at bounding box center [379, 77] width 43 height 37
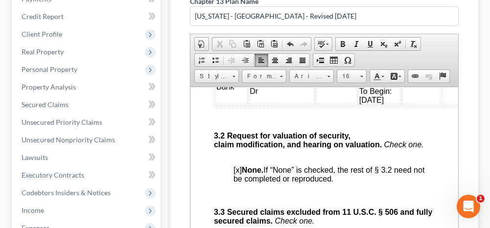
click at [443, 105] on td at bounding box center [462, 82] width 39 height 46
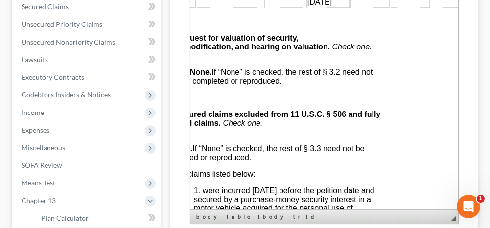
scroll to position [1763, 72]
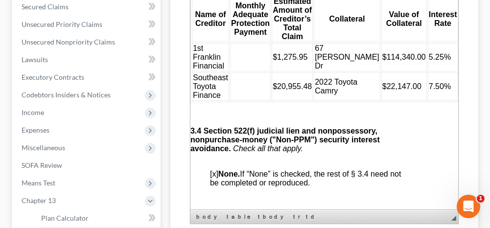
scroll to position [2204, 0]
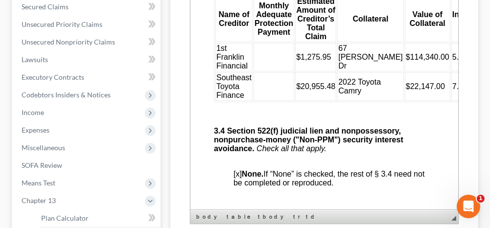
click at [268, 72] on td at bounding box center [274, 57] width 41 height 28
click at [269, 101] on td at bounding box center [274, 86] width 41 height 28
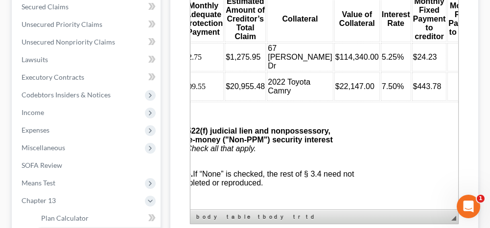
scroll to position [2204, 72]
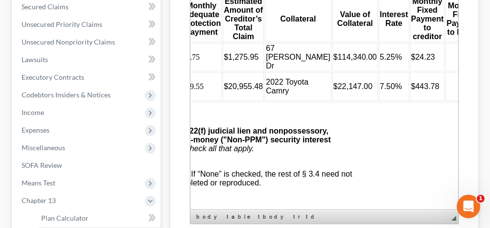
click at [446, 72] on td at bounding box center [463, 57] width 35 height 28
click at [446, 101] on td at bounding box center [463, 86] width 35 height 28
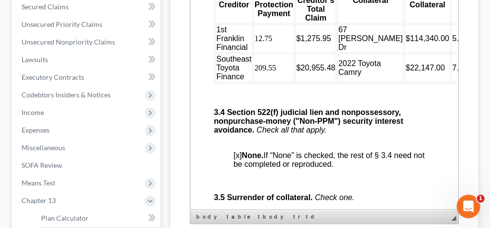
scroll to position [2204, 0]
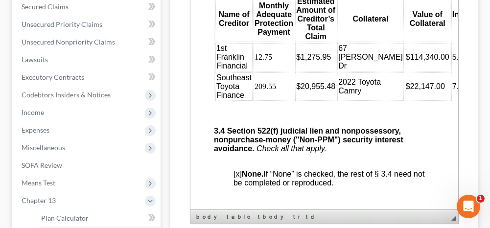
click at [406, 91] on span "$22,147.00" at bounding box center [425, 86] width 39 height 8
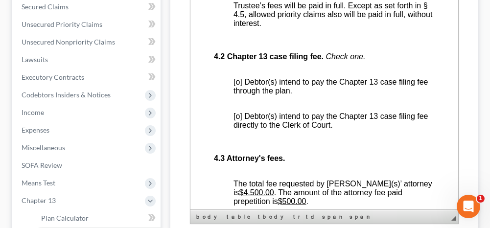
scroll to position [2596, 0]
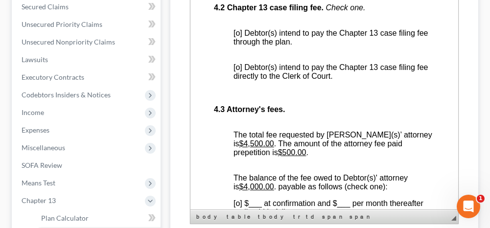
click at [239, 46] on span "[o] Debtor(s) intend to pay the Chapter 13 case filing fee through the plan." at bounding box center [331, 37] width 195 height 17
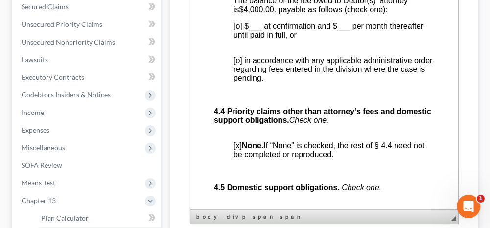
scroll to position [2791, 0]
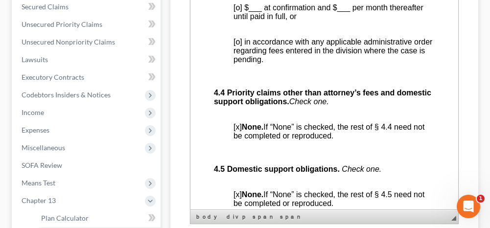
click at [239, 64] on span "[o] in accordance with any applicable administrative order regarding fees enter…" at bounding box center [333, 51] width 199 height 26
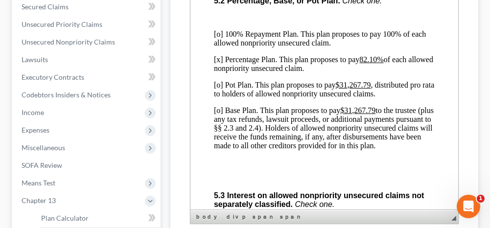
scroll to position [3183, 0]
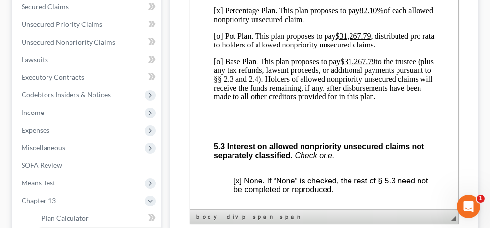
click at [219, 24] on p "[x] Percentage Plan. This plan proposes to pay 82.10% of each allowed nonpriori…" at bounding box center [324, 15] width 221 height 18
click at [219, 101] on p "[o] Base Plan. This plan proposes to pay $31,267.79 to the trustee (plus any ta…" at bounding box center [324, 79] width 221 height 44
click at [347, 66] on u "$31,267.79" at bounding box center [357, 61] width 35 height 8
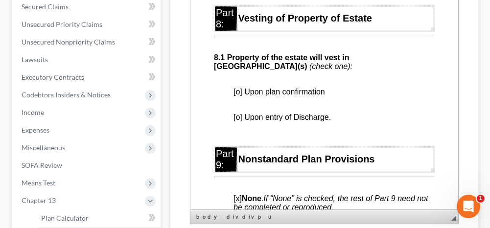
scroll to position [3967, 0]
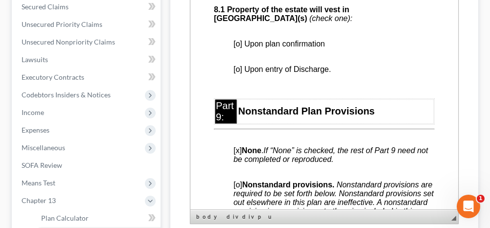
click at [239, 48] on span "[o] Upon plan confirmation" at bounding box center [280, 44] width 92 height 8
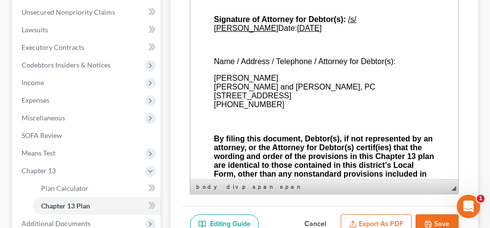
scroll to position [294, 0]
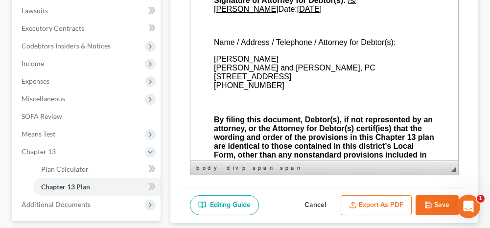
click at [377, 197] on button "Export as PDF" at bounding box center [376, 205] width 71 height 21
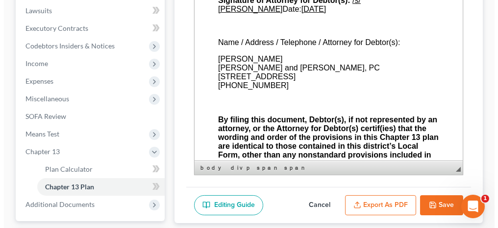
scroll to position [4263, 0]
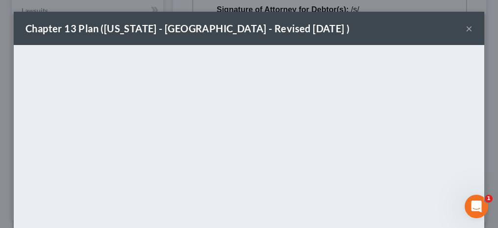
click at [465, 28] on button "×" at bounding box center [468, 29] width 7 height 12
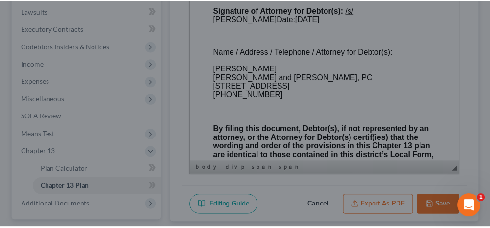
scroll to position [4310, 0]
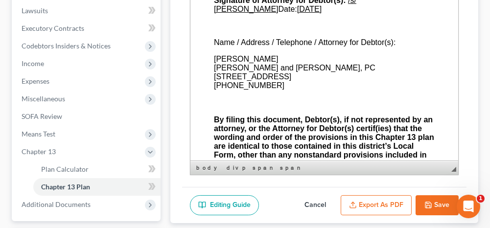
click at [432, 204] on icon "button" at bounding box center [429, 205] width 8 height 8
select select "0"
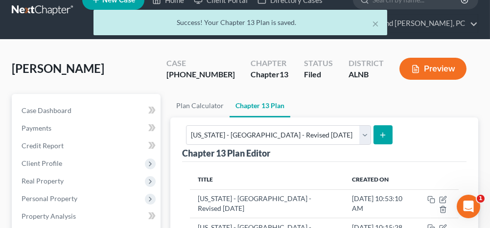
scroll to position [0, 0]
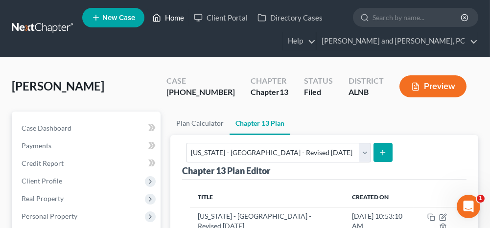
click at [170, 19] on link "Home" at bounding box center [168, 18] width 42 height 18
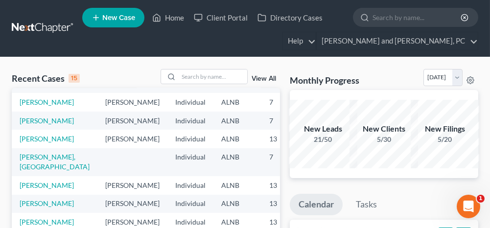
scroll to position [280, 0]
click at [31, 199] on link "[PERSON_NAME]" at bounding box center [47, 203] width 54 height 8
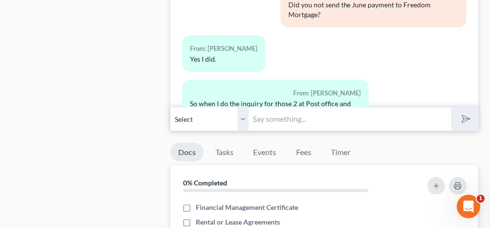
scroll to position [1126, 0]
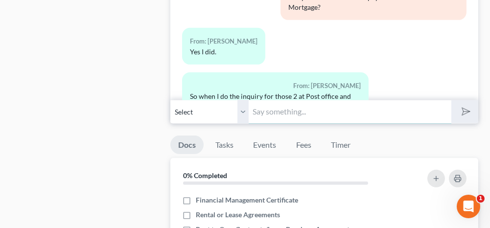
click at [291, 100] on input "text" at bounding box center [350, 112] width 202 height 24
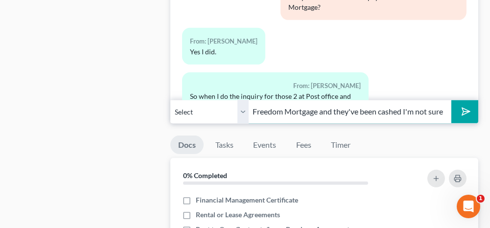
scroll to position [0, 327]
type input "I would rather reach out to the attorney and see if they can locate the funds. …"
click at [464, 109] on line "submit" at bounding box center [467, 112] width 6 height 6
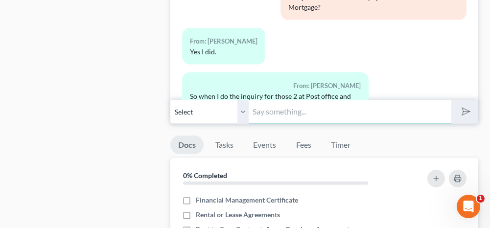
click at [389, 108] on input "text" at bounding box center [350, 112] width 202 height 24
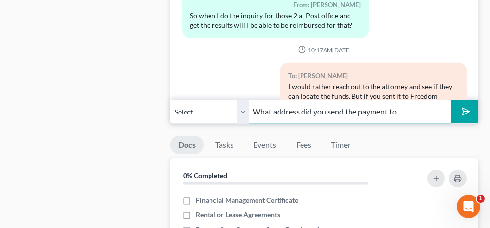
type input "What address did you send the payment to"
click at [467, 109] on line "submit" at bounding box center [467, 112] width 6 height 6
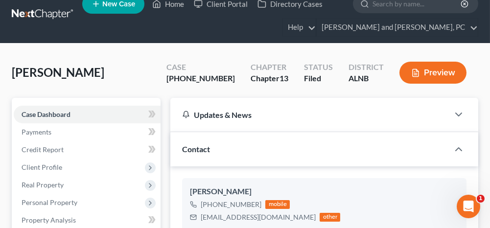
scroll to position [0, 0]
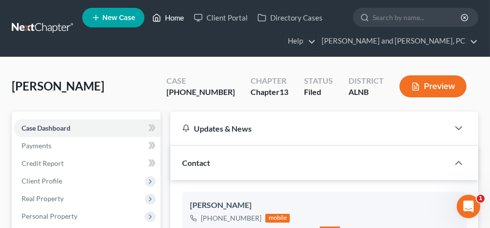
click at [174, 18] on link "Home" at bounding box center [168, 18] width 42 height 18
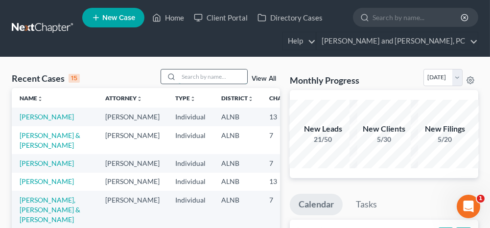
click at [199, 79] on input "search" at bounding box center [213, 77] width 69 height 14
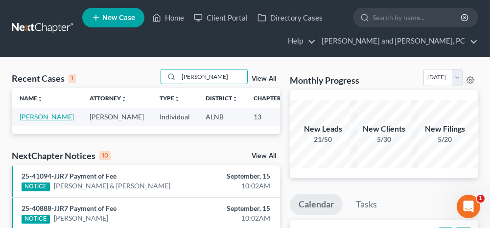
type input "[PERSON_NAME]"
click at [29, 115] on link "[PERSON_NAME]" at bounding box center [47, 117] width 54 height 8
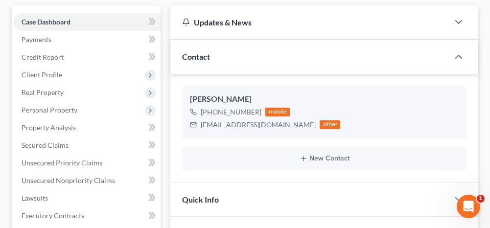
scroll to position [147, 0]
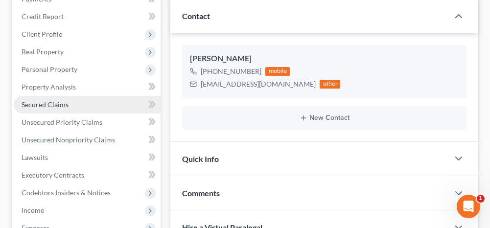
click at [73, 105] on link "Secured Claims" at bounding box center [87, 105] width 147 height 18
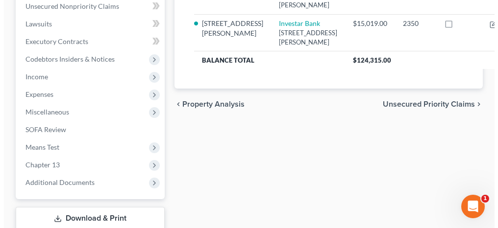
scroll to position [294, 0]
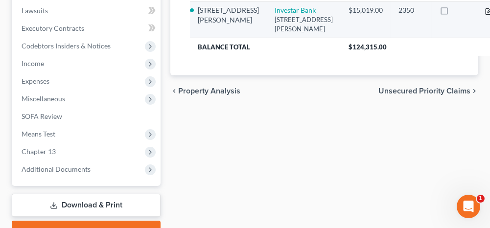
click at [488, 12] on icon "button" at bounding box center [490, 10] width 4 height 4
select select "19"
select select "2"
select select "0"
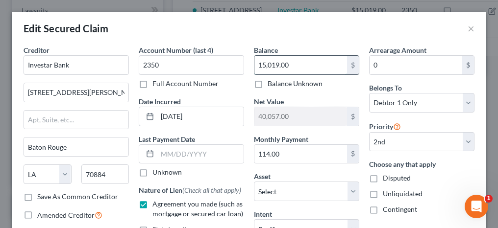
click at [297, 66] on input "15,019.00" at bounding box center [300, 65] width 93 height 19
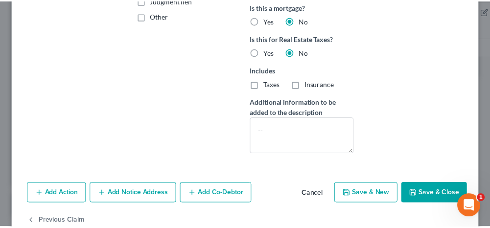
scroll to position [265, 0]
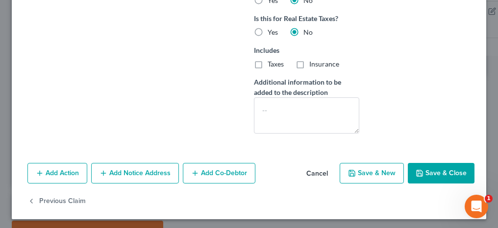
type input "16,758.68"
click at [437, 168] on button "Save & Close" at bounding box center [440, 173] width 67 height 21
select select "0"
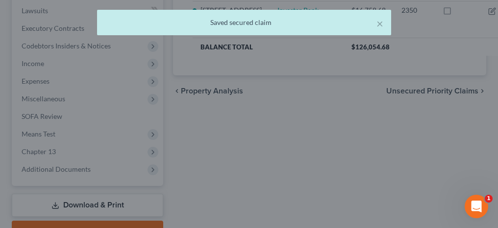
type input "38,317.32"
select select "2"
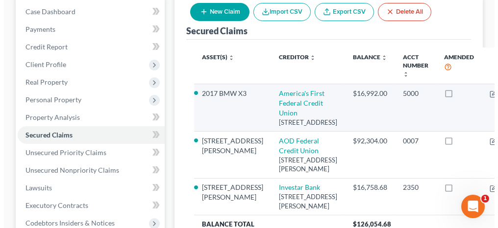
scroll to position [98, 0]
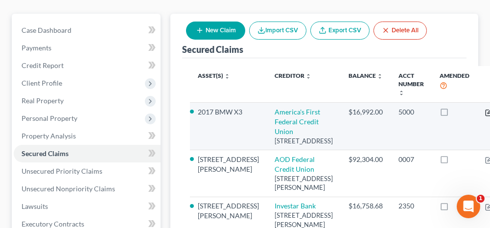
click at [485, 113] on icon "button" at bounding box center [489, 113] width 8 height 8
select select "0"
select select "2"
select select "0"
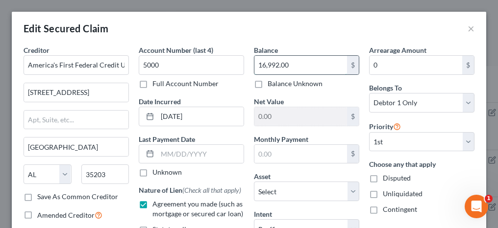
click at [293, 65] on input "16,992.00" at bounding box center [300, 65] width 93 height 19
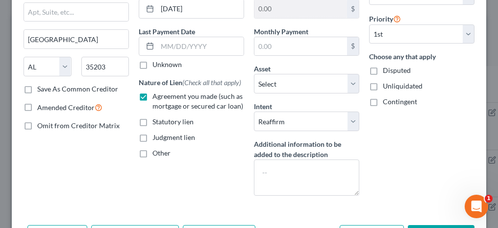
scroll to position [170, 0]
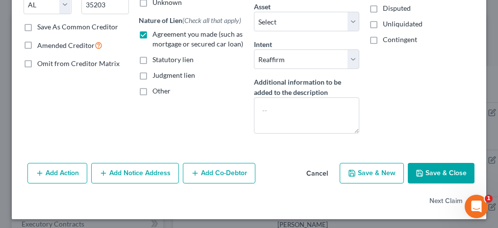
type input "16,980.40"
click at [437, 167] on button "Save & Close" at bounding box center [440, 173] width 67 height 21
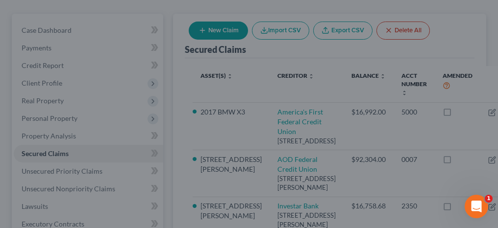
type input "11.60"
select select "3"
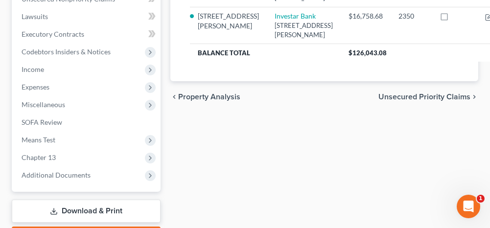
scroll to position [294, 0]
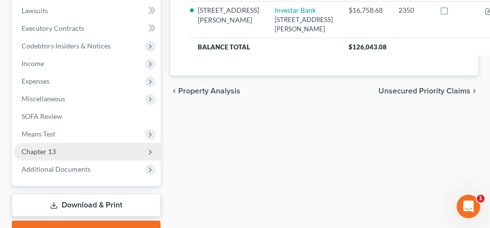
click at [95, 148] on span "Chapter 13" at bounding box center [87, 152] width 147 height 18
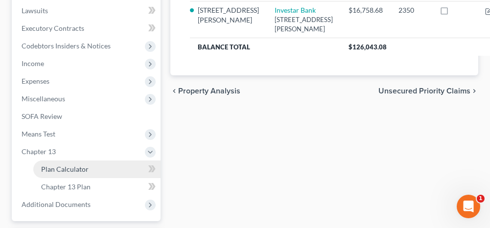
click at [88, 171] on link "Plan Calculator" at bounding box center [96, 170] width 127 height 18
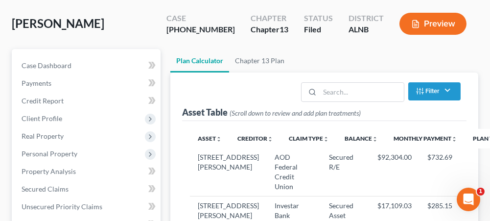
select select "59"
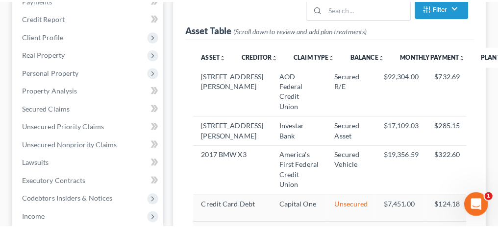
scroll to position [147, 0]
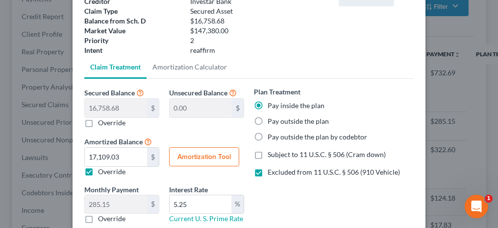
scroll to position [98, 0]
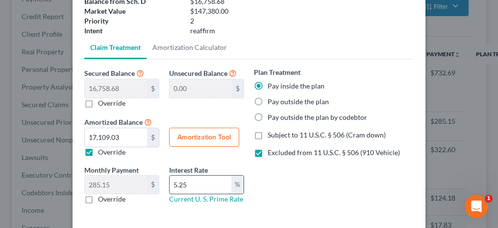
click at [200, 181] on input "5.25" at bounding box center [200, 185] width 62 height 19
type input "5"
type input "9.0"
click at [197, 48] on link "Amortization Calculator" at bounding box center [189, 48] width 86 height 24
type input "16,758.68"
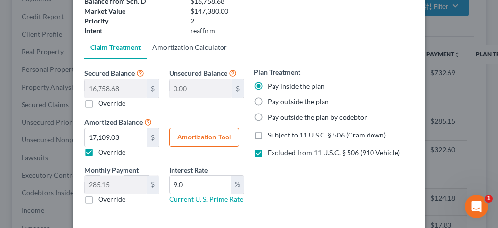
type input "9.0"
type input "60"
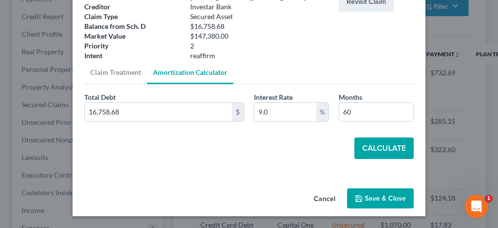
scroll to position [72, 0]
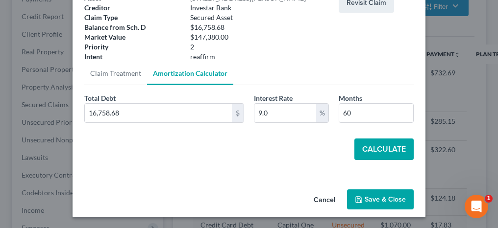
click at [367, 148] on button "Calculate" at bounding box center [383, 150] width 59 height 22
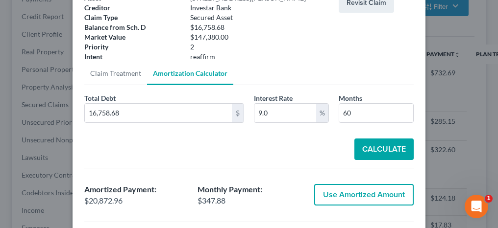
click at [342, 188] on button "Use Amortized Amount" at bounding box center [363, 195] width 99 height 22
type input "20,872.95"
type input "347.88"
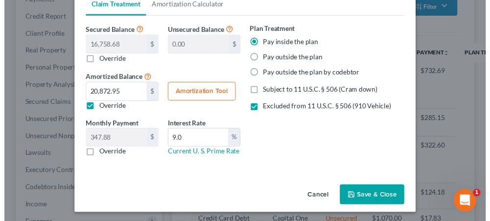
scroll to position [142, 0]
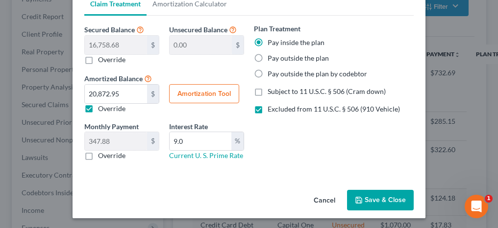
click at [389, 197] on button "Save & Close" at bounding box center [380, 200] width 67 height 21
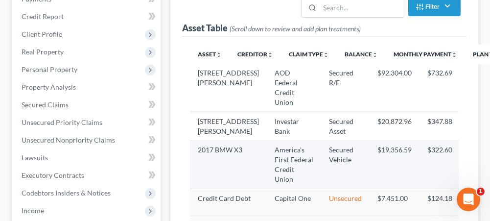
select select "59"
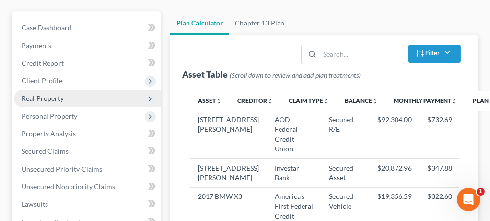
scroll to position [49, 0]
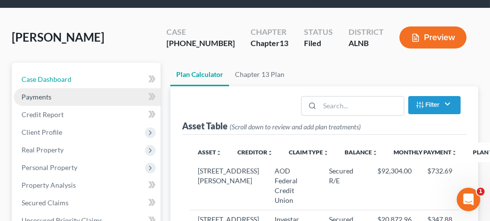
drag, startPoint x: 91, startPoint y: 73, endPoint x: 119, endPoint y: 92, distance: 32.9
click at [91, 73] on link "Case Dashboard" at bounding box center [87, 80] width 147 height 18
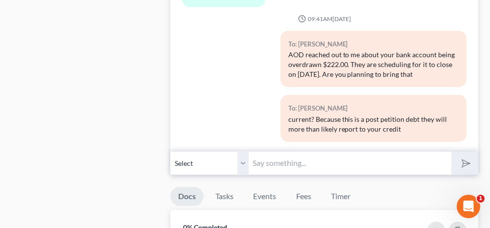
scroll to position [588, 0]
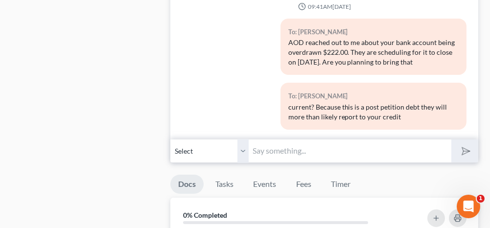
click at [310, 144] on input "text" at bounding box center [350, 151] width 202 height 24
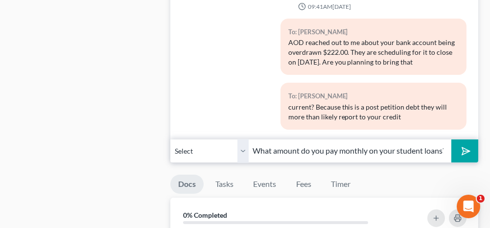
scroll to position [0, 2]
type input "What amount do you pay monthly on your student loans?"
click at [460, 146] on icon "submit" at bounding box center [464, 151] width 14 height 14
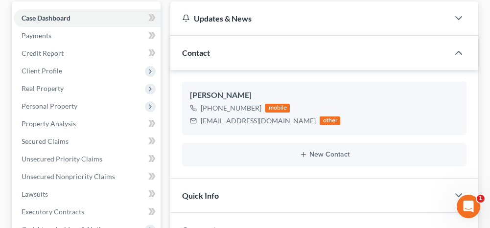
scroll to position [98, 0]
